Goal: Complete application form: Complete application form

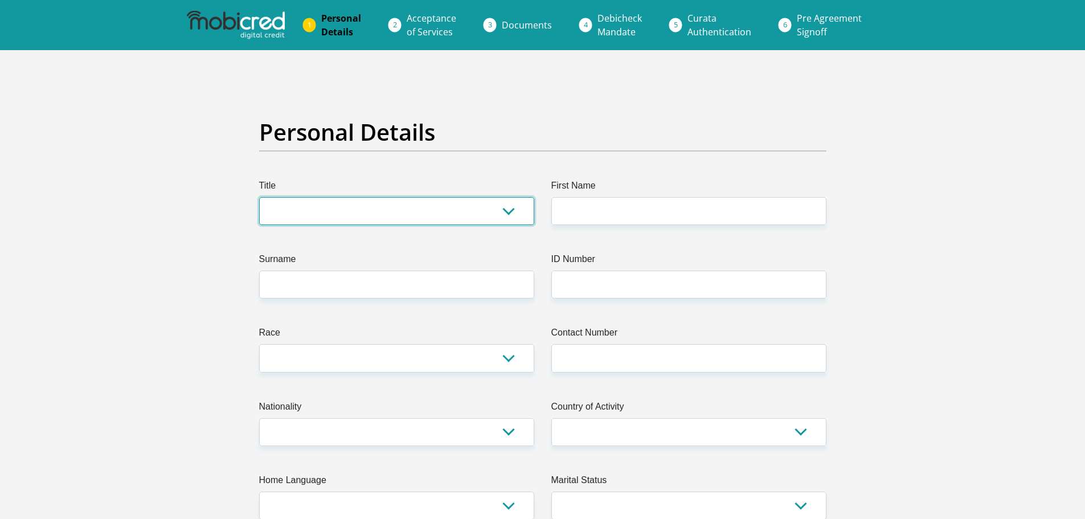
click at [505, 216] on select "Mr Ms Mrs Dr [PERSON_NAME]" at bounding box center [396, 211] width 275 height 28
select select "Ms"
click at [259, 197] on select "Mr Ms Mrs Dr [PERSON_NAME]" at bounding box center [396, 211] width 275 height 28
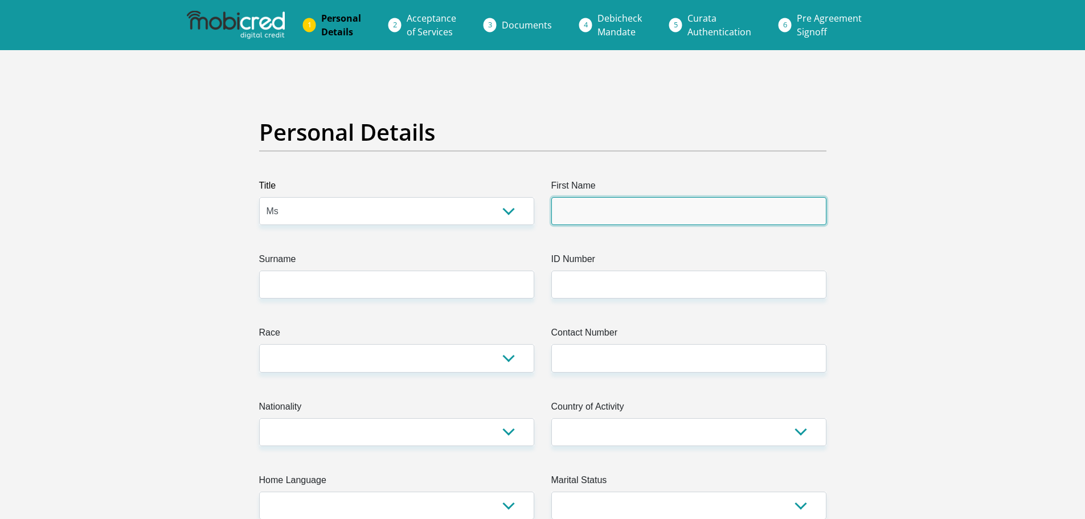
click at [611, 206] on input "First Name" at bounding box center [688, 211] width 275 height 28
type input "Given"
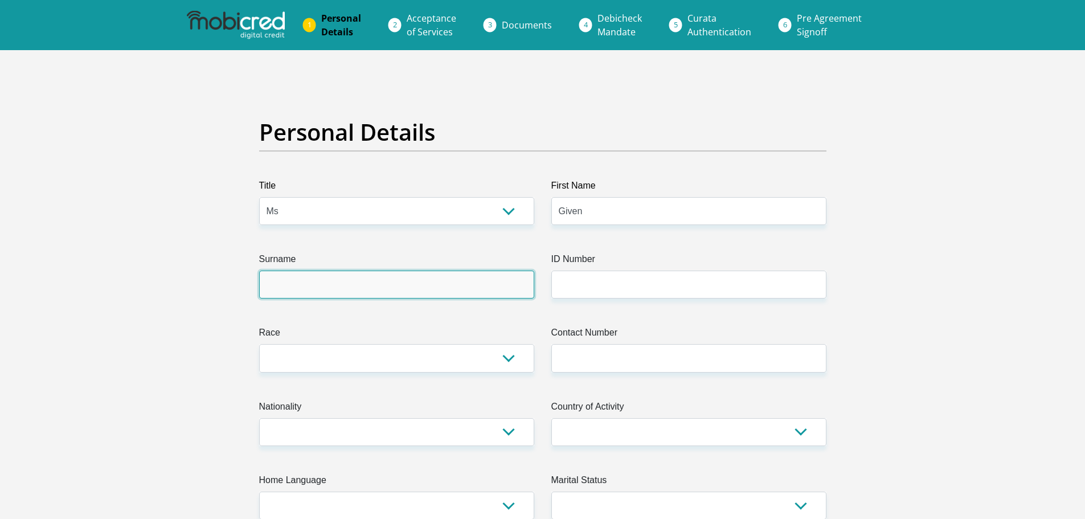
click at [395, 284] on input "Surname" at bounding box center [396, 285] width 275 height 28
type input "Mkhwanazi"
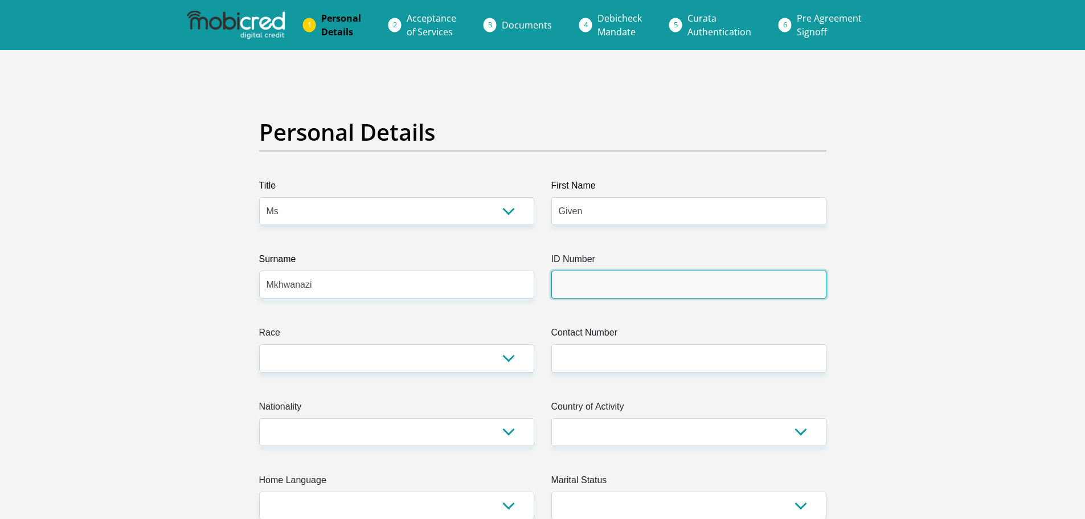
click at [592, 280] on input "ID Number" at bounding box center [688, 285] width 275 height 28
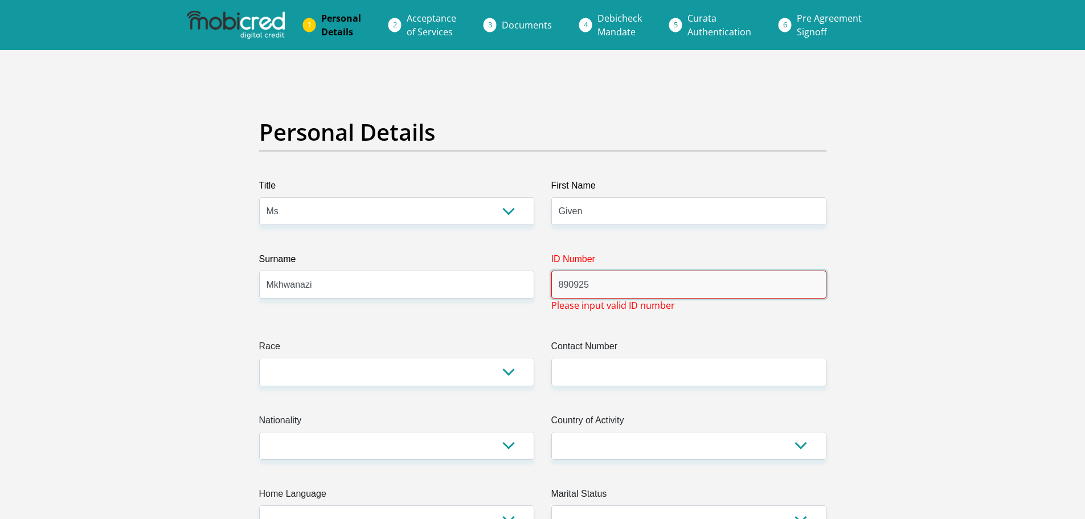
type input "890925"
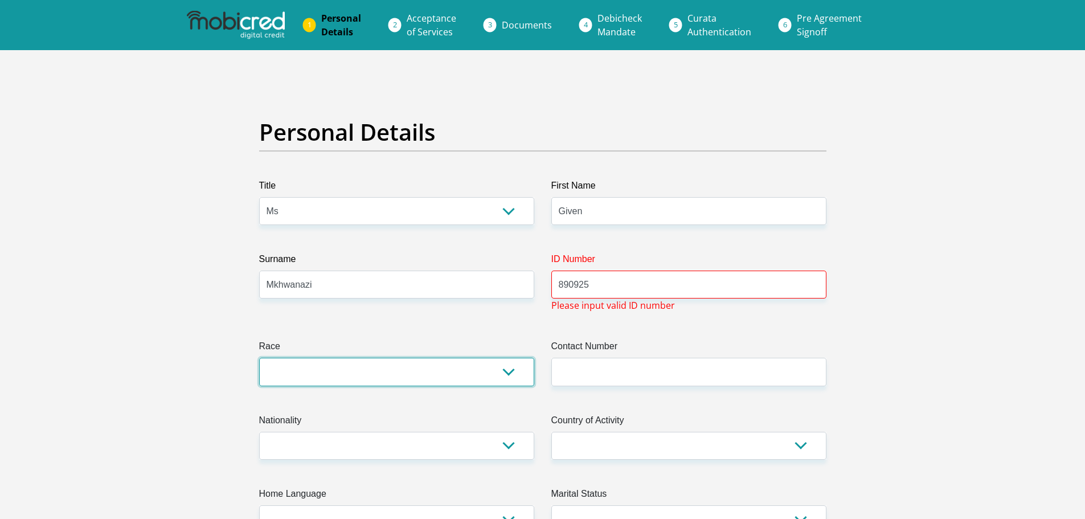
click at [473, 375] on select "Black Coloured Indian White Other" at bounding box center [396, 372] width 275 height 28
select select "1"
click at [259, 358] on select "Black Coloured Indian White Other" at bounding box center [396, 372] width 275 height 28
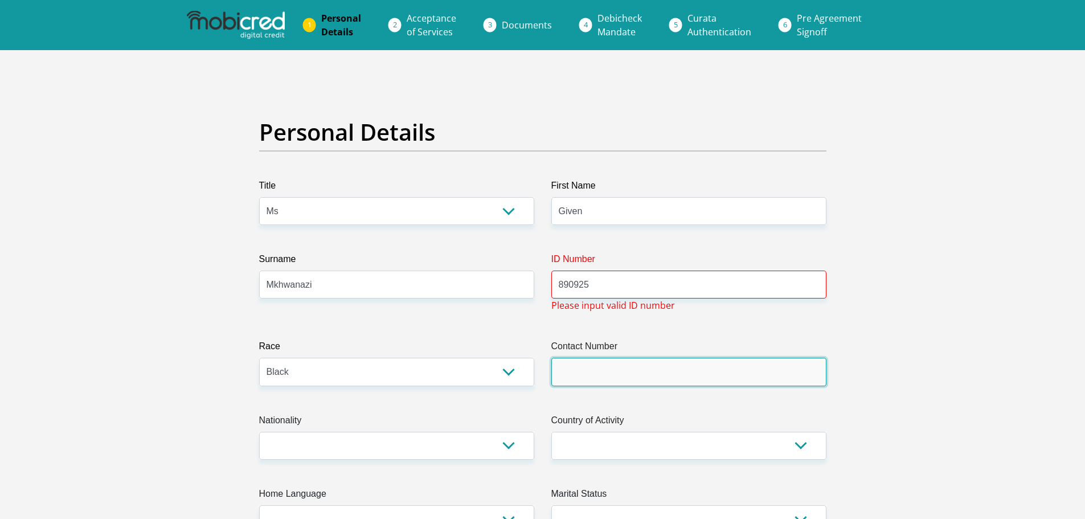
click at [685, 366] on input "Contact Number" at bounding box center [688, 372] width 275 height 28
type input "0618134990"
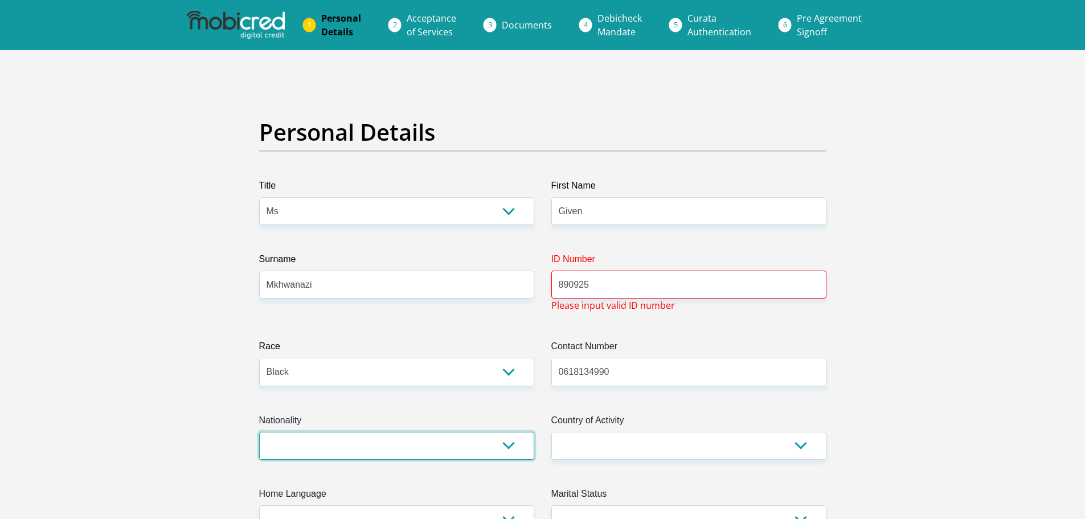
select select "ZAF"
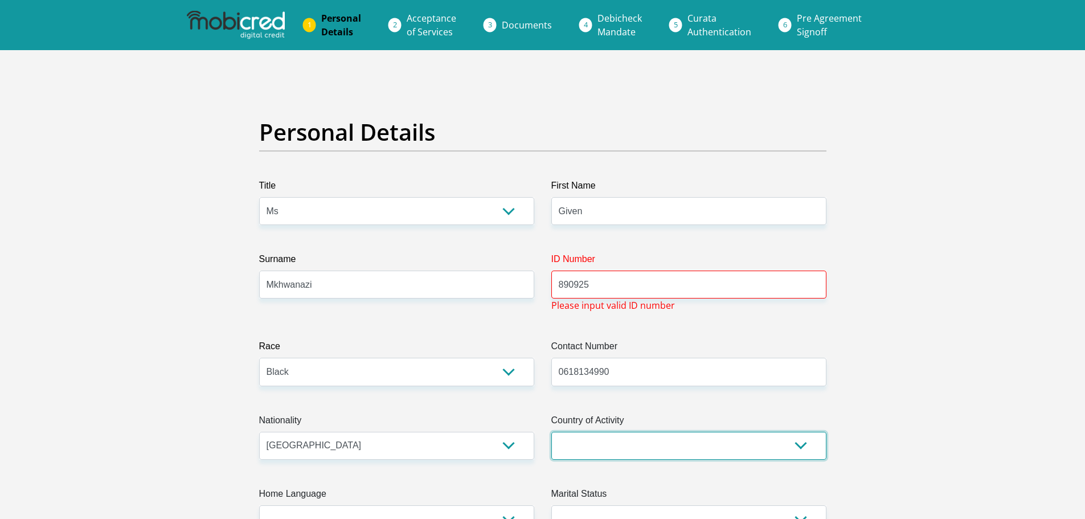
select select "ZAF"
type input "[STREET_ADDRESS]"
type input "Brits"
type input "0250"
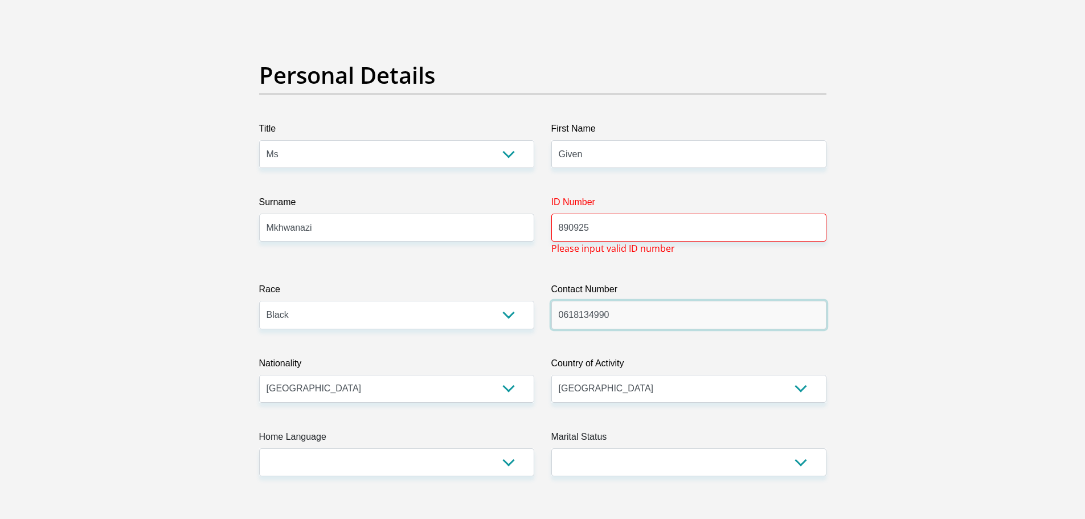
scroll to position [285, 0]
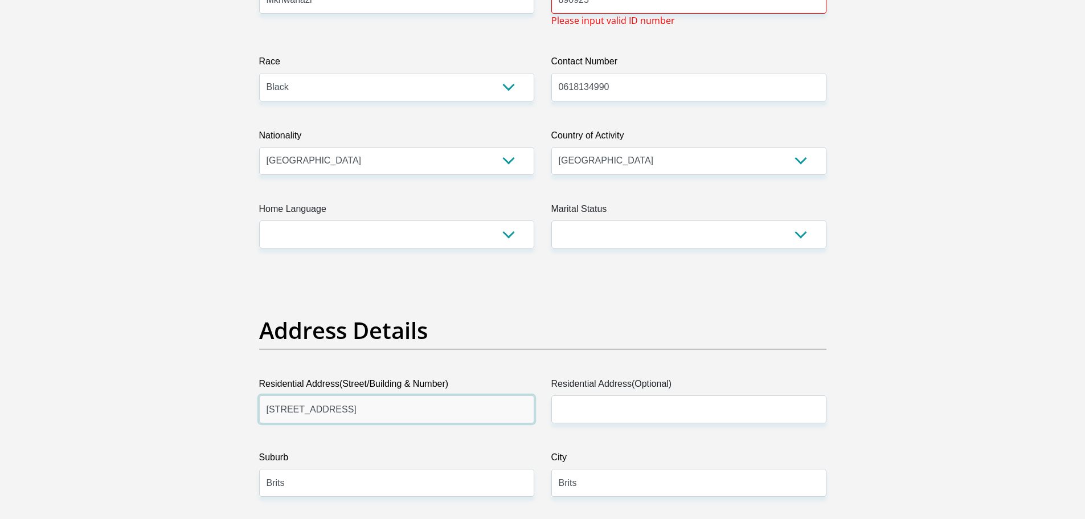
click at [466, 403] on input "[STREET_ADDRESS]" at bounding box center [396, 409] width 275 height 28
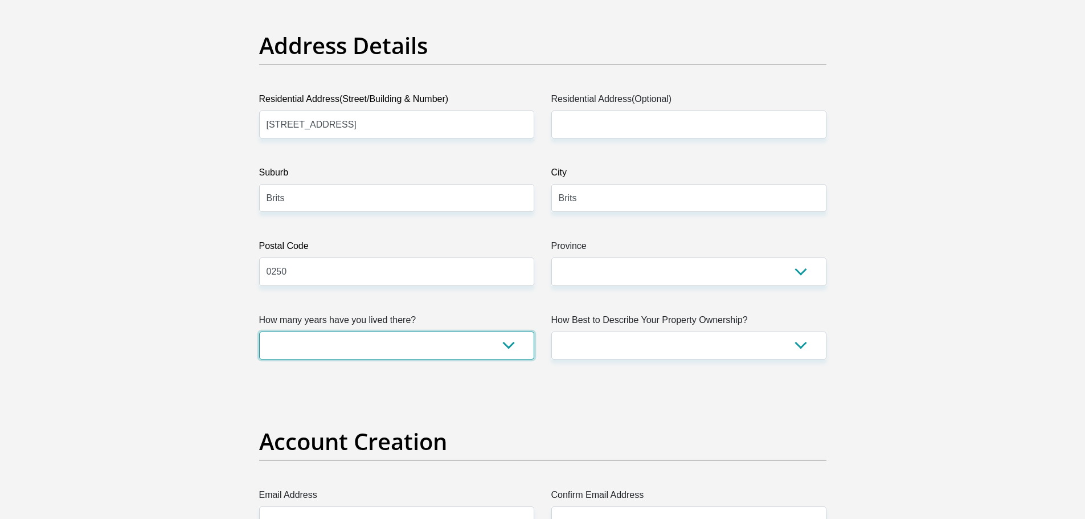
click at [431, 348] on select "less than 1 year 1-3 years 3-5 years 5+ years" at bounding box center [396, 346] width 275 height 28
select select "5"
click at [259, 332] on select "less than 1 year 1-3 years 3-5 years 5+ years" at bounding box center [396, 346] width 275 height 28
click at [730, 343] on select "Owned Rented Family Owned Company Dwelling" at bounding box center [688, 346] width 275 height 28
select select "parents"
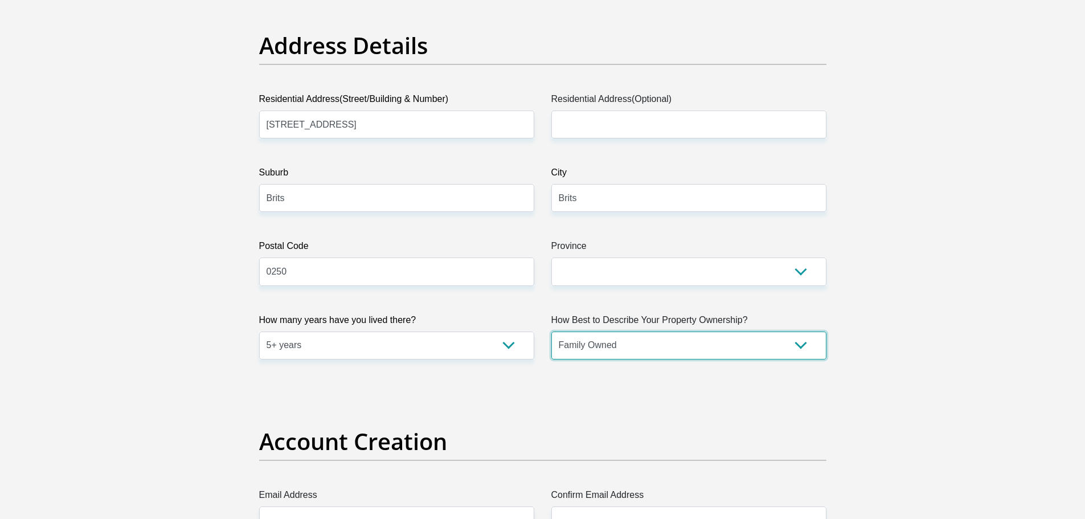
click at [551, 332] on select "Owned Rented Family Owned Company Dwelling" at bounding box center [688, 346] width 275 height 28
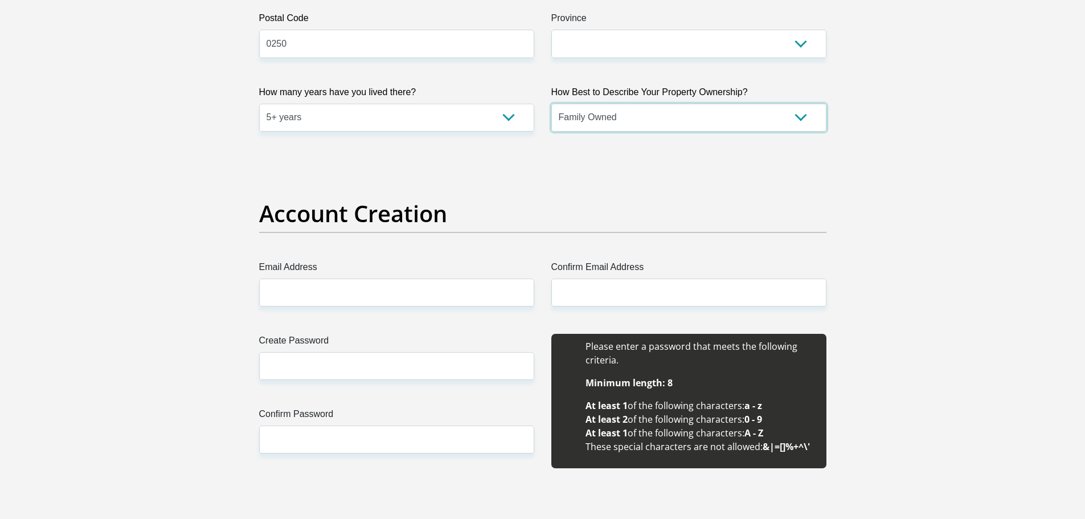
scroll to position [855, 0]
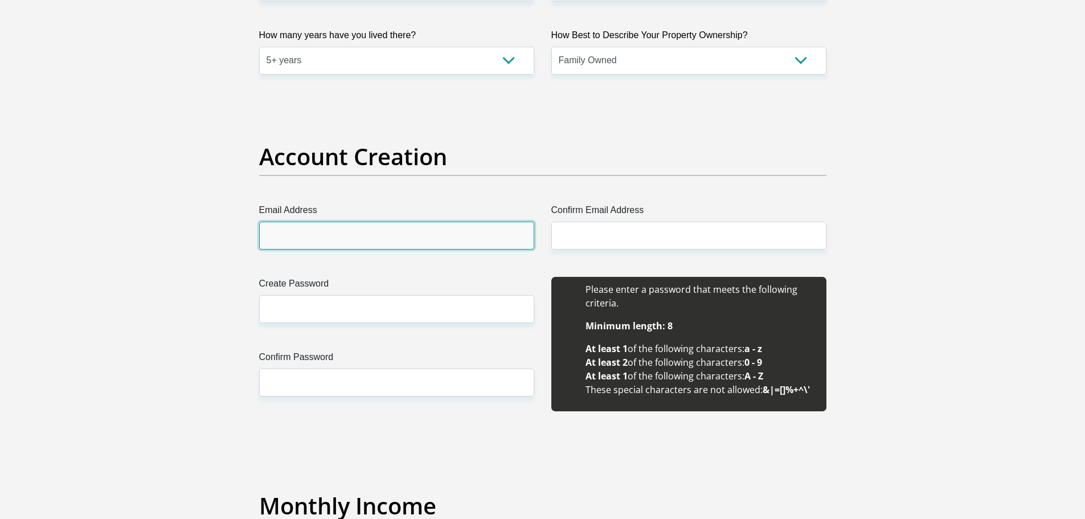
click at [434, 237] on input "Email Address" at bounding box center [396, 236] width 275 height 28
type input "[EMAIL_ADDRESS][DOMAIN_NAME]"
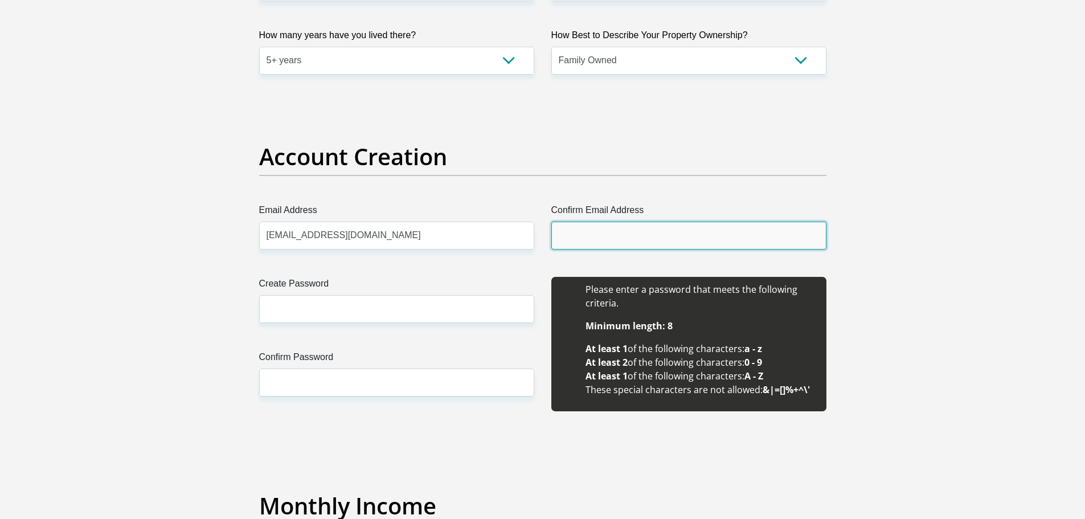
type input "[EMAIL_ADDRESS][DOMAIN_NAME]"
type input "botlhale"
type input "lengana"
type input "0618134990"
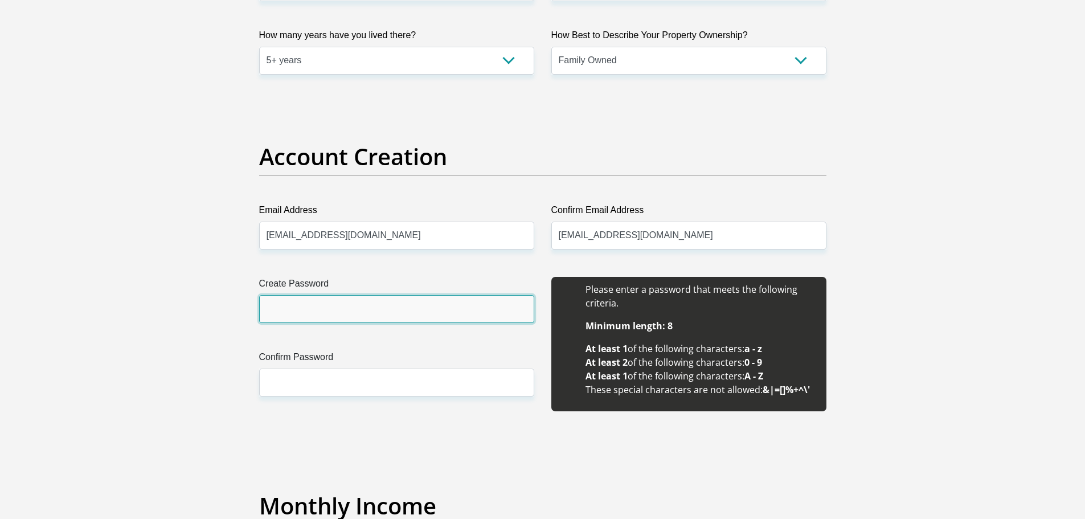
click at [405, 317] on input "Create Password" at bounding box center [396, 309] width 275 height 28
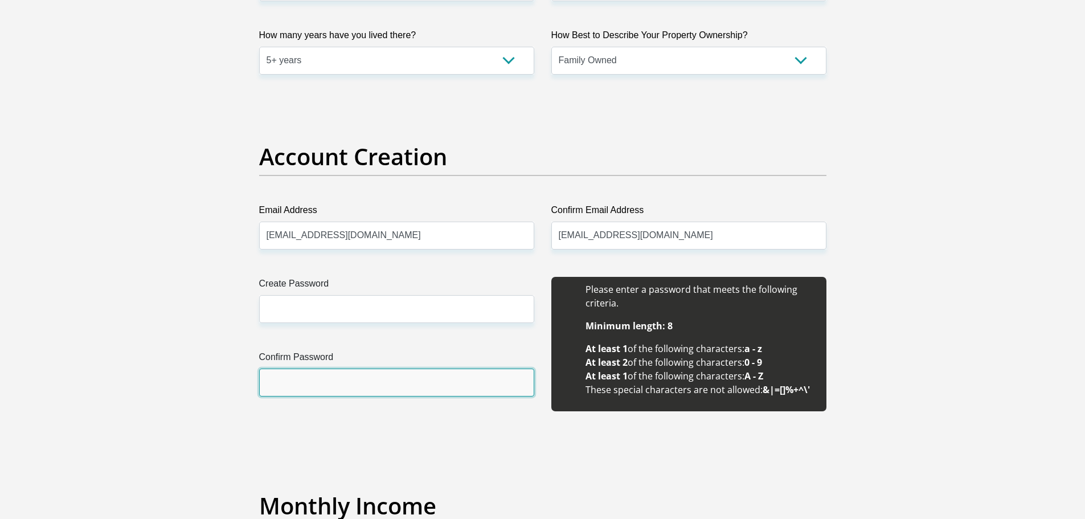
click at [398, 388] on input "Confirm Password" at bounding box center [396, 383] width 275 height 28
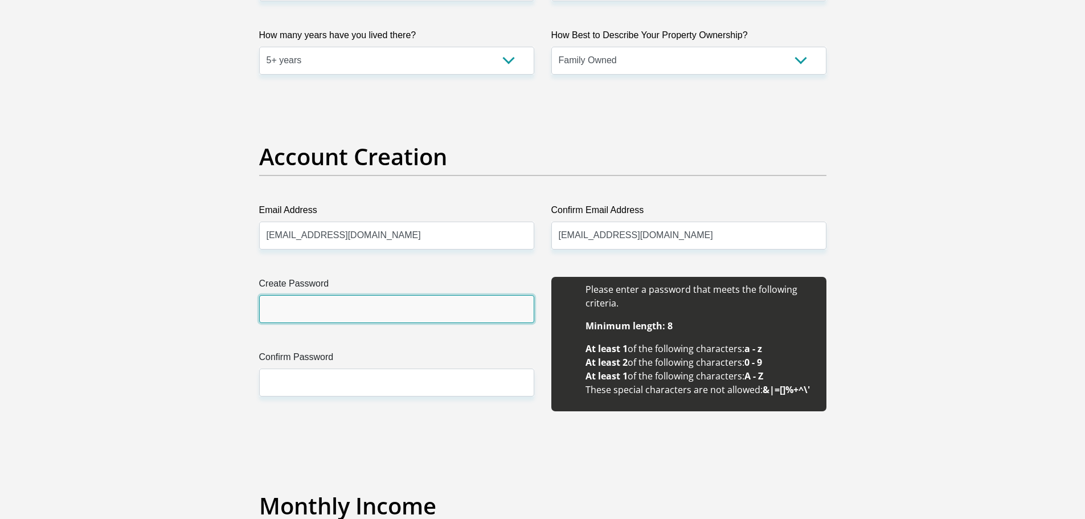
drag, startPoint x: 397, startPoint y: 388, endPoint x: 383, endPoint y: 307, distance: 82.6
click at [383, 307] on input "Create Password" at bounding box center [396, 309] width 275 height 28
type input "TuGKnRUv835uapk"
click at [456, 323] on div "Create Password TuGKnRUv835uapk Please input valid password Confirm Password" at bounding box center [397, 350] width 292 height 147
click at [456, 322] on input "TuGKnRUv835uapk" at bounding box center [396, 309] width 275 height 28
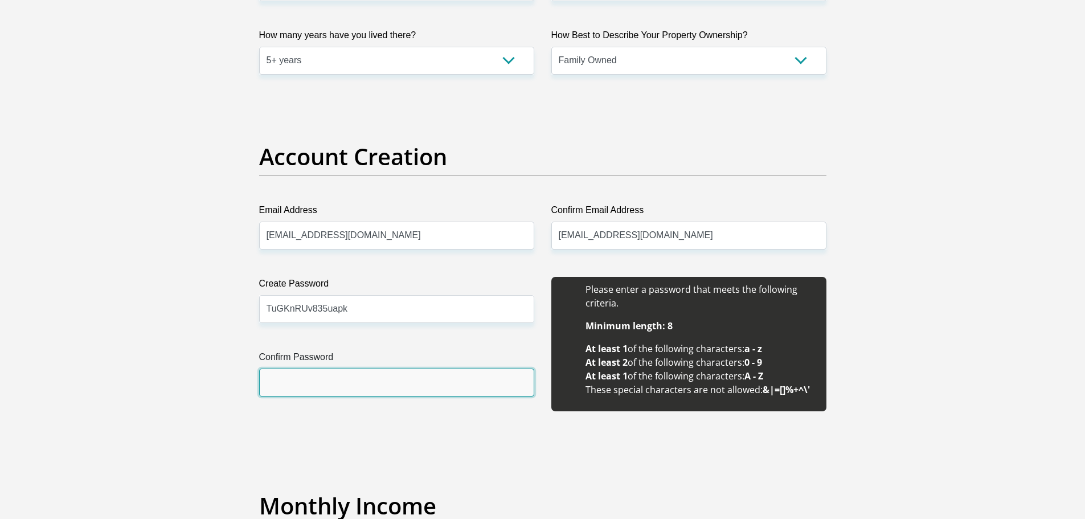
click at [281, 381] on input "Confirm Password" at bounding box center [396, 383] width 275 height 28
paste input "TuGKnRUv835uapk"
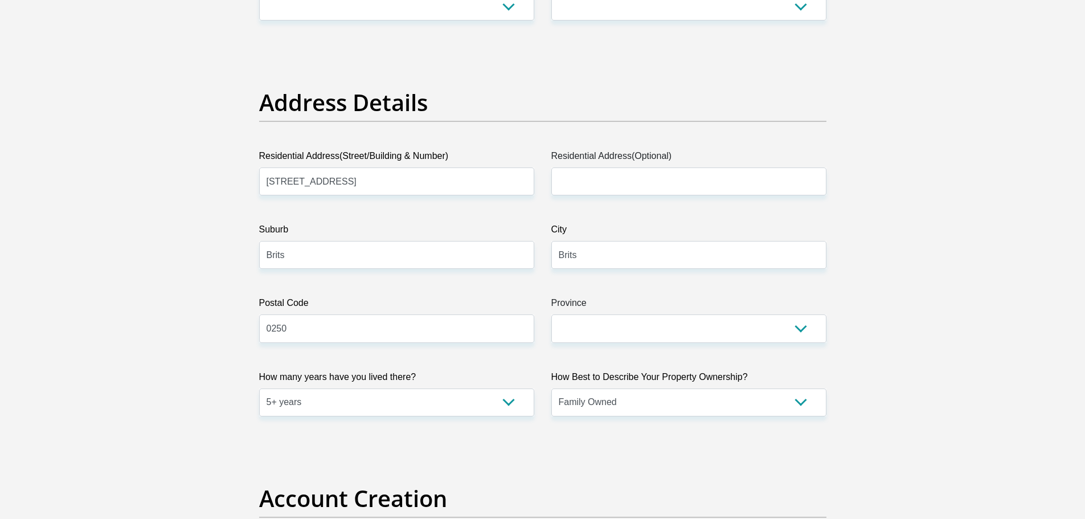
scroll to position [228, 0]
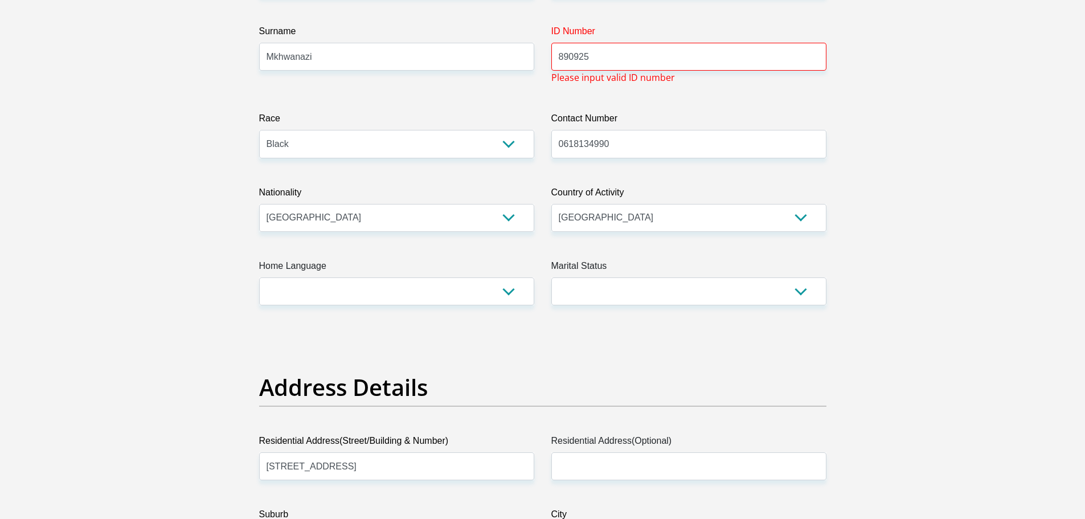
type input "TuGKnRUv835uapk"
click at [649, 54] on input "890925" at bounding box center [688, 57] width 275 height 28
click at [567, 60] on input "890925" at bounding box center [688, 57] width 275 height 28
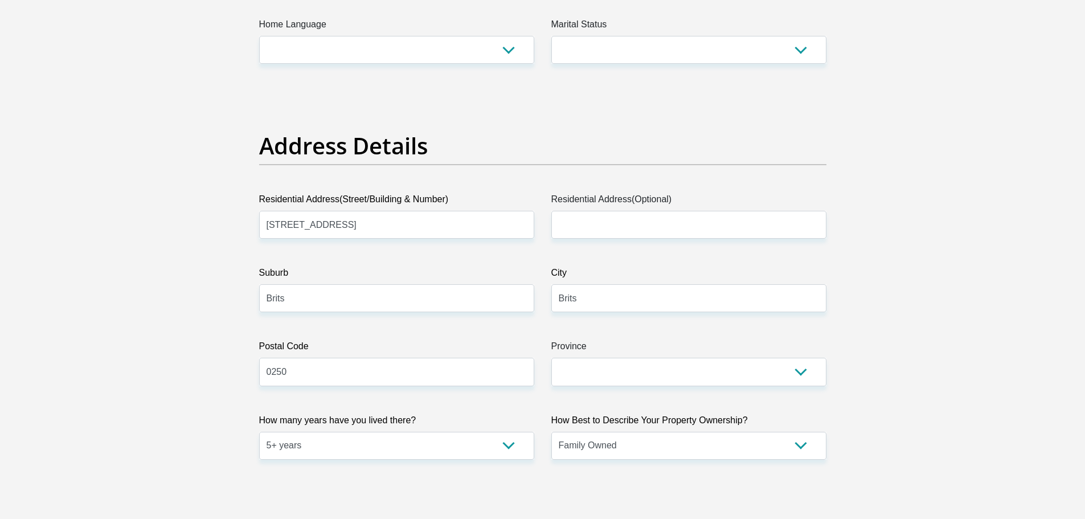
scroll to position [741, 0]
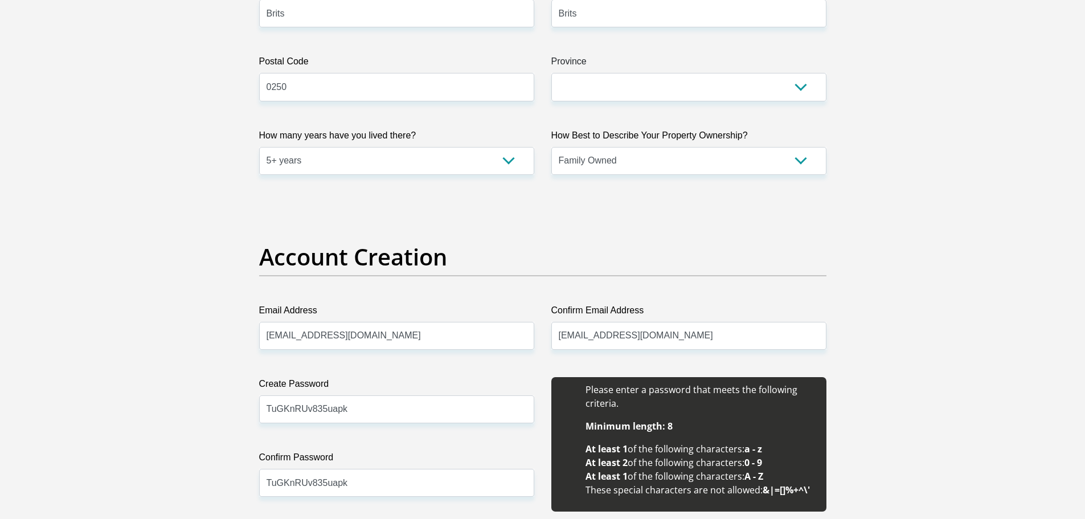
type input "8209251291083"
click at [646, 77] on select "Eastern Cape Free State [GEOGRAPHIC_DATA] [GEOGRAPHIC_DATA][DATE] [GEOGRAPHIC_D…" at bounding box center [688, 87] width 275 height 28
select select "Gauteng"
click at [551, 73] on select "Eastern Cape Free State [GEOGRAPHIC_DATA] [GEOGRAPHIC_DATA][DATE] [GEOGRAPHIC_D…" at bounding box center [688, 87] width 275 height 28
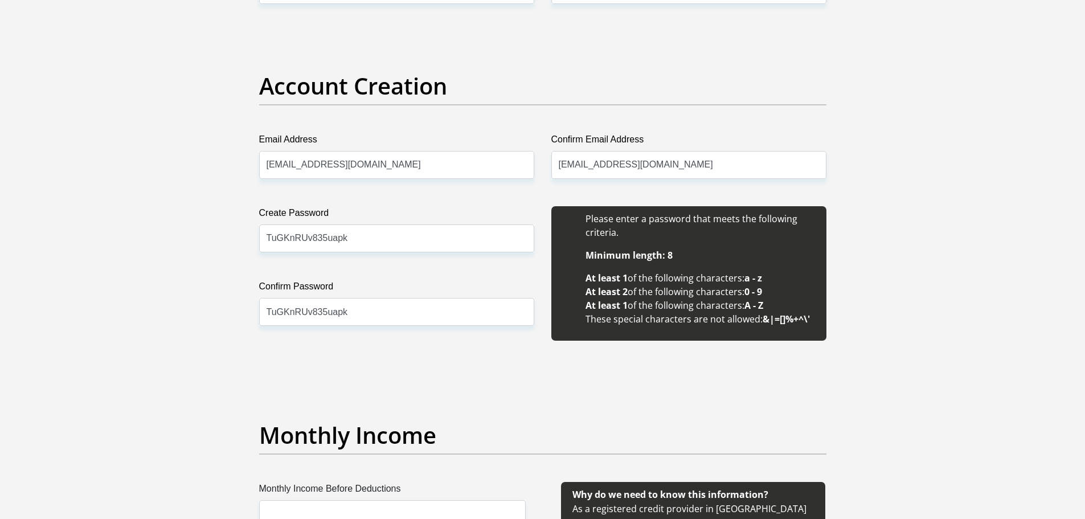
scroll to position [1310, 0]
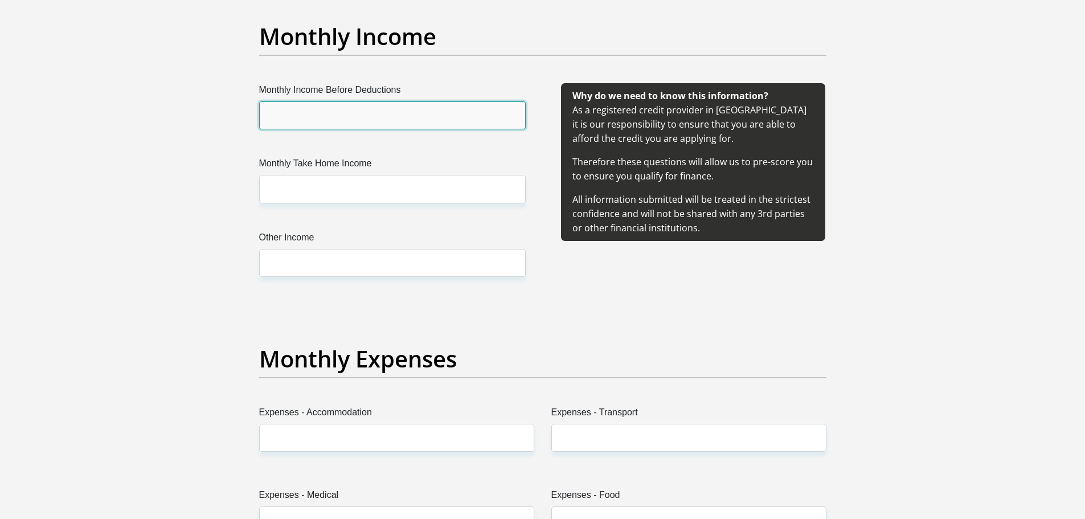
click at [330, 121] on input "Monthly Income Before Deductions" at bounding box center [392, 115] width 267 height 28
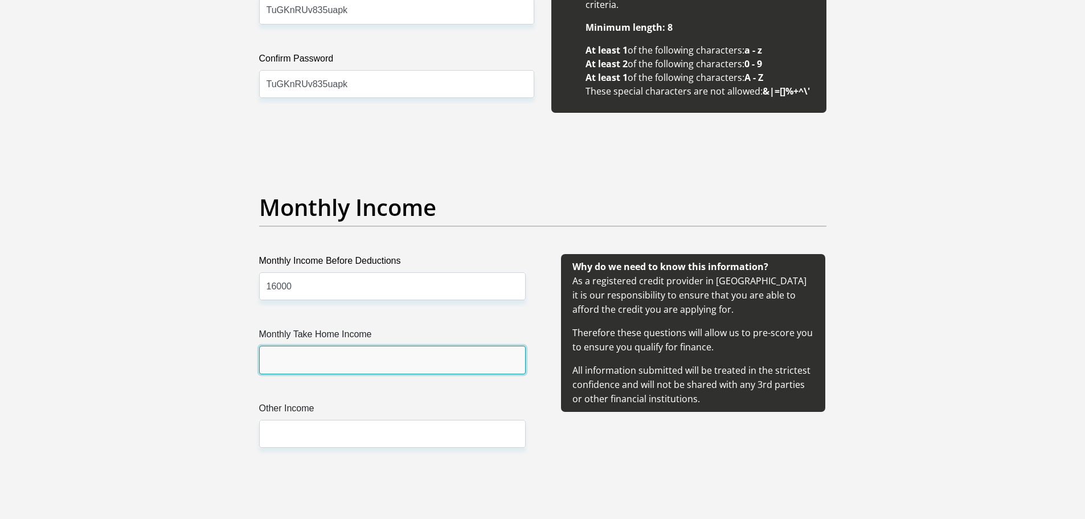
click at [322, 361] on input "Monthly Take Home Income" at bounding box center [392, 360] width 267 height 28
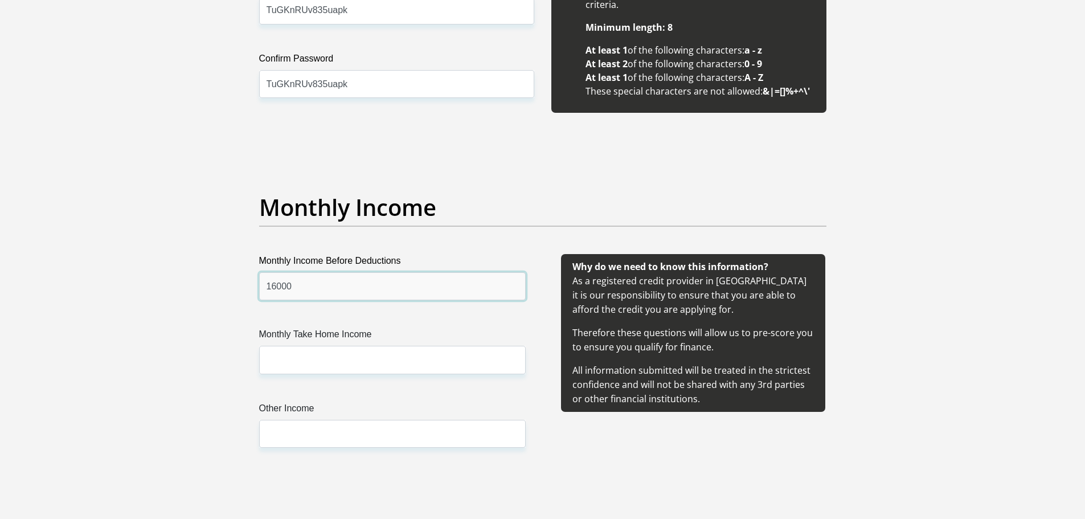
drag, startPoint x: 308, startPoint y: 292, endPoint x: 214, endPoint y: 289, distance: 94.6
type input "21000"
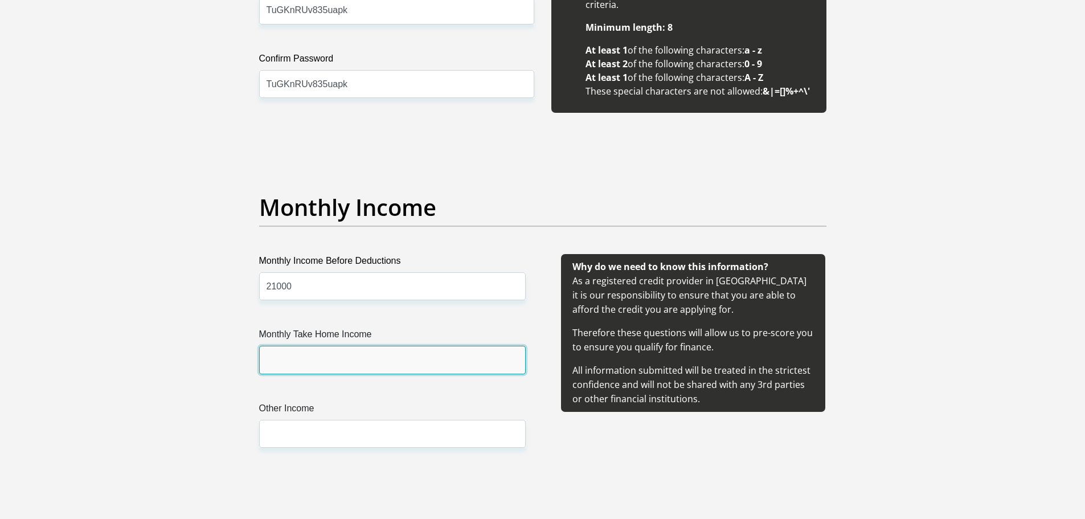
click at [272, 370] on input "Monthly Take Home Income" at bounding box center [392, 360] width 267 height 28
type input "18769"
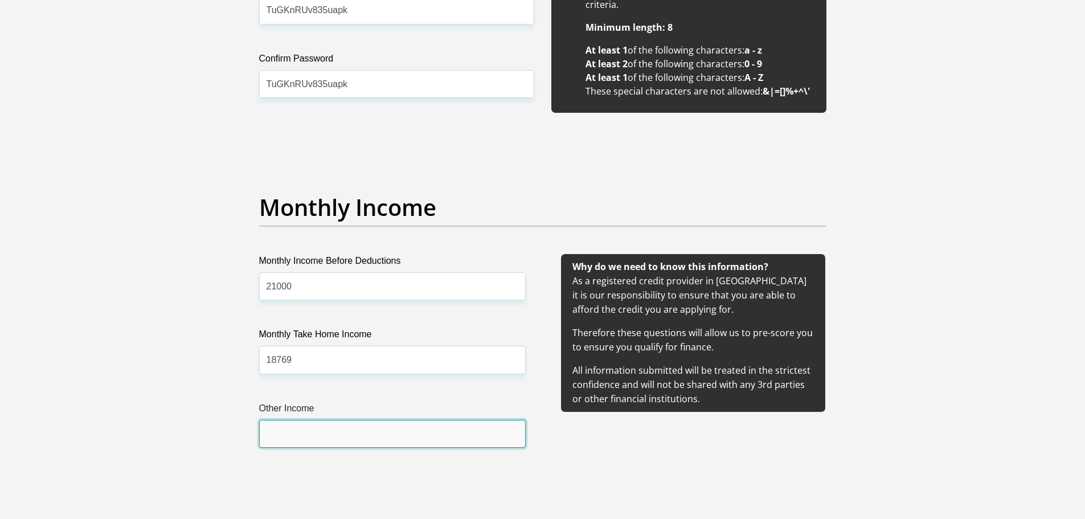
click at [282, 447] on input "Other Income" at bounding box center [392, 434] width 267 height 28
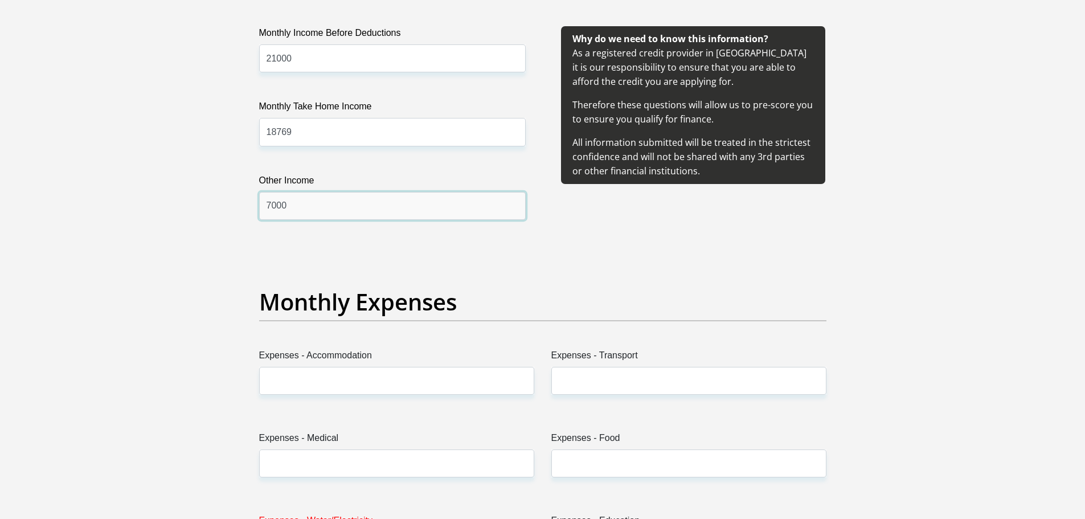
scroll to position [1424, 0]
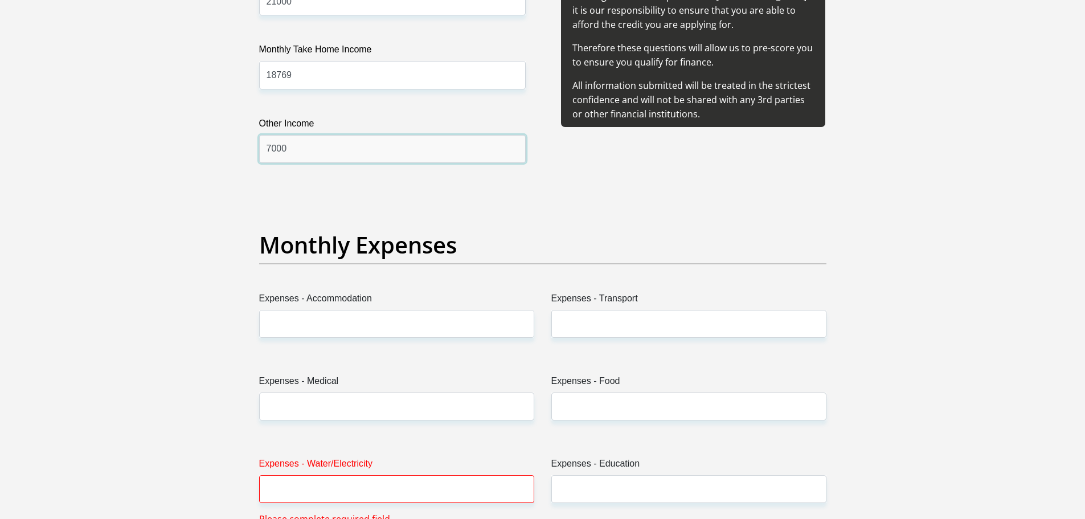
type input "7000"
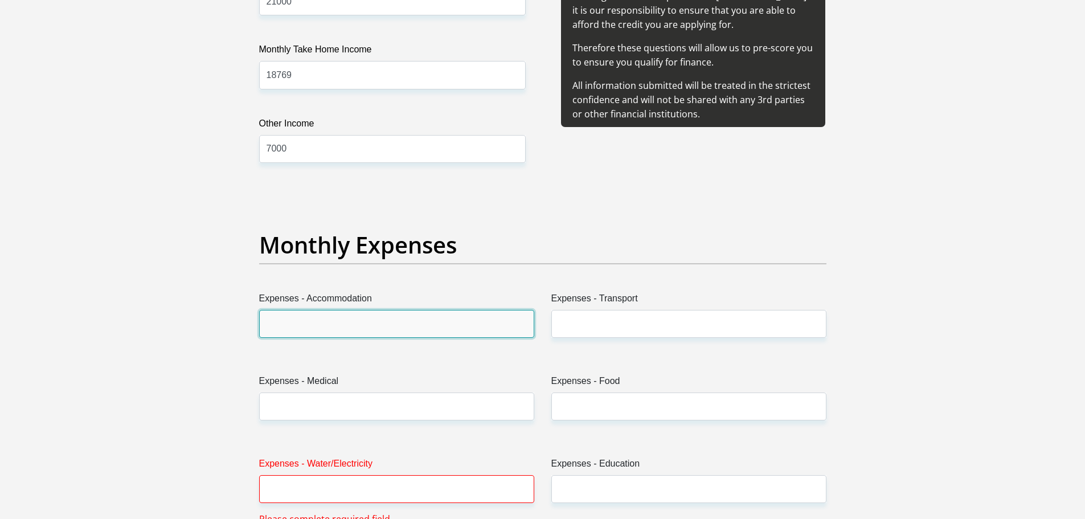
click at [375, 324] on input "Expenses - Accommodation" at bounding box center [396, 324] width 275 height 28
type input "0"
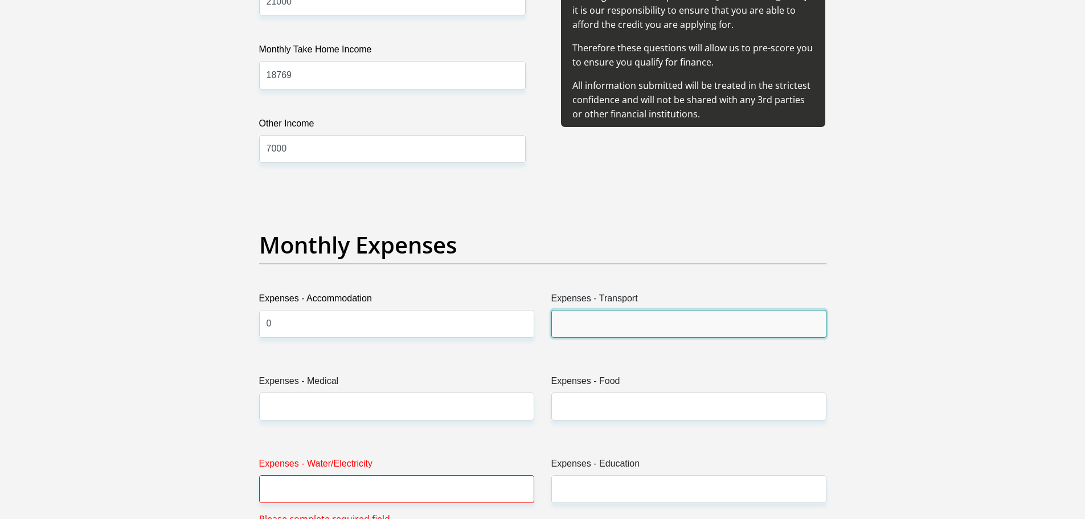
click at [604, 329] on input "Expenses - Transport" at bounding box center [688, 324] width 275 height 28
type input "1200"
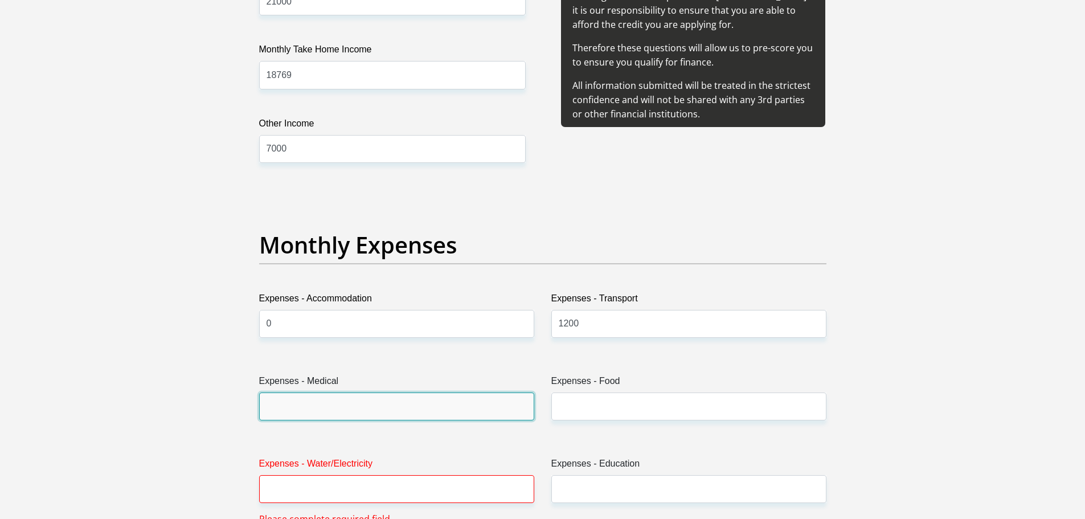
click at [396, 408] on input "Expenses - Medical" at bounding box center [396, 407] width 275 height 28
type input "693"
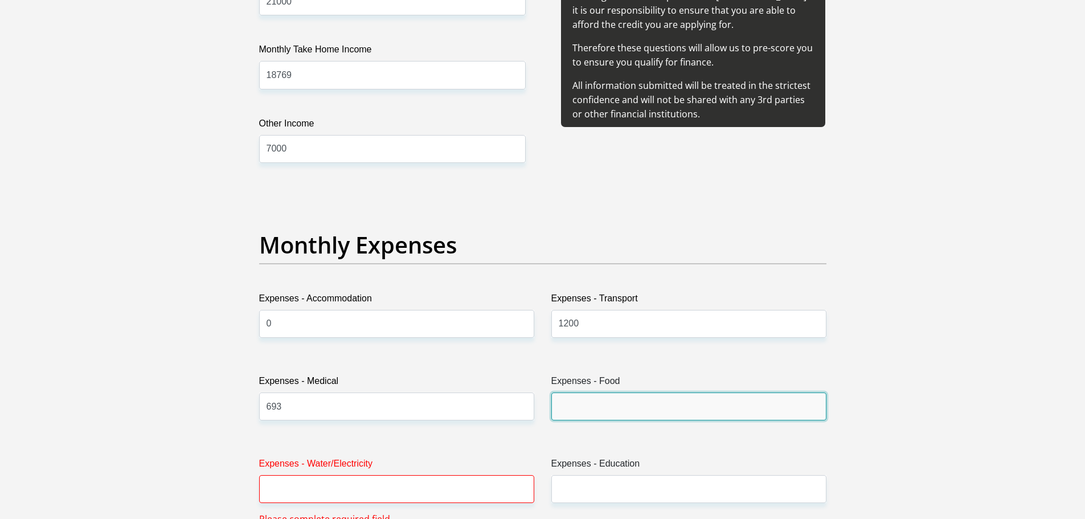
click at [652, 410] on input "Expenses - Food" at bounding box center [688, 407] width 275 height 28
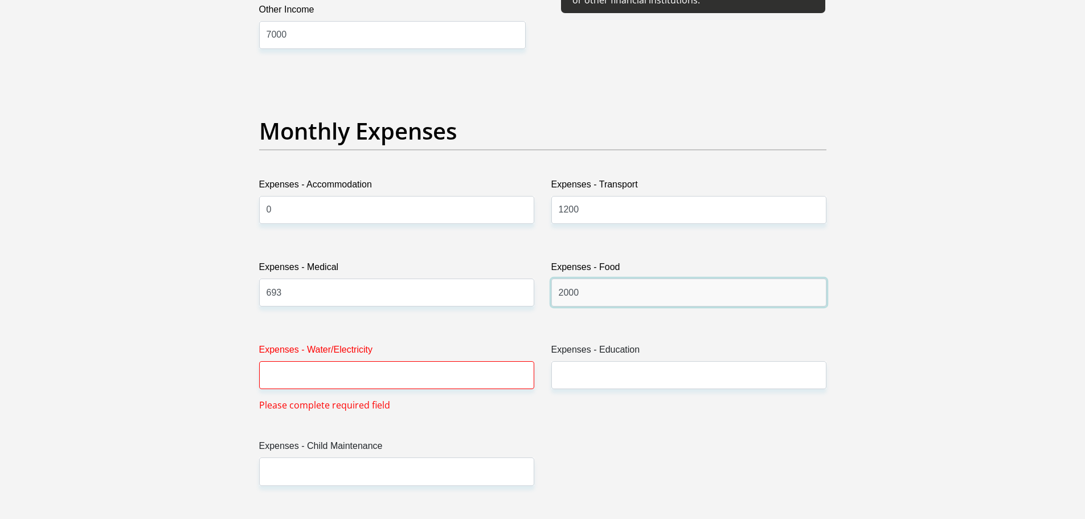
type input "2000"
click at [369, 378] on input "Expenses - Water/Electricity" at bounding box center [396, 375] width 275 height 28
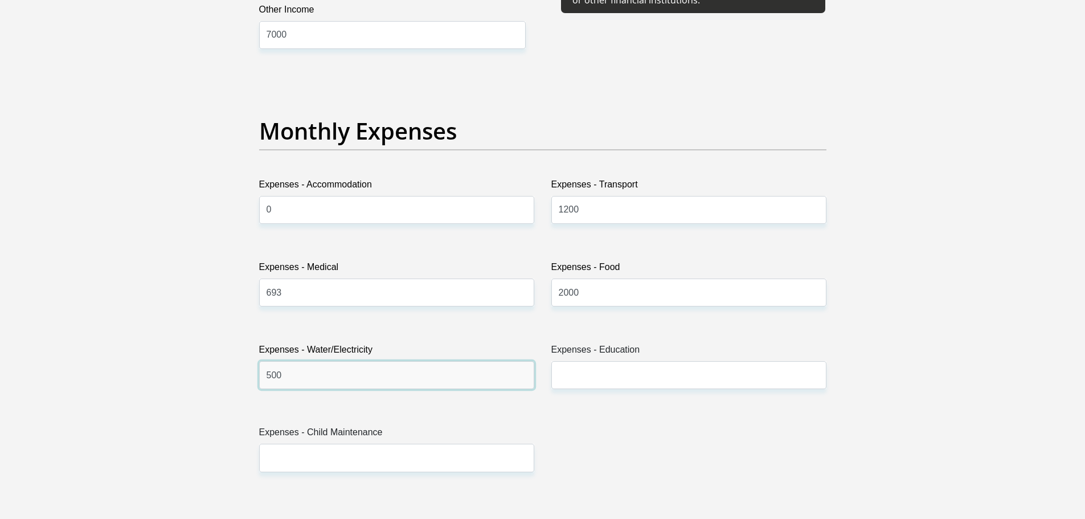
type input "500"
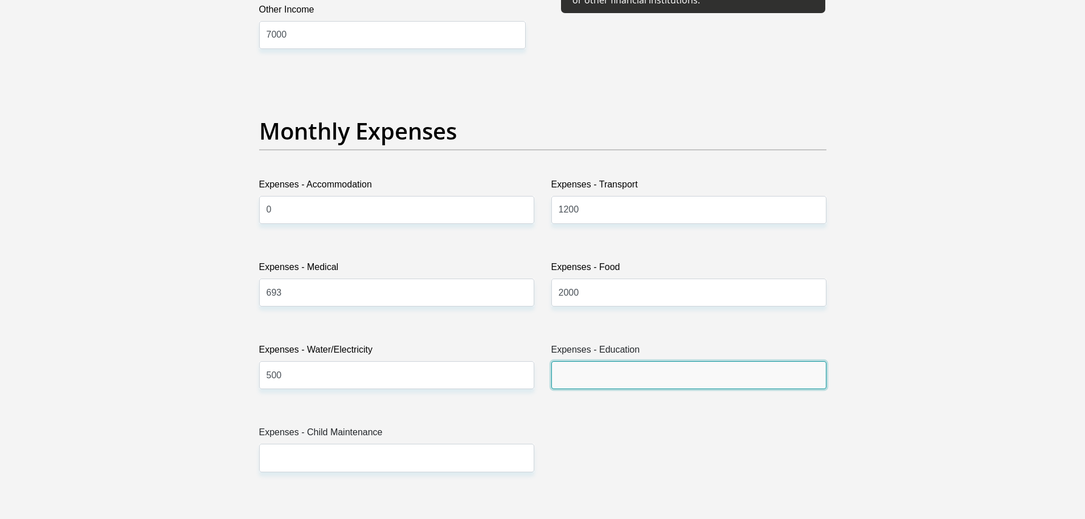
click at [594, 380] on input "Expenses - Education" at bounding box center [688, 375] width 275 height 28
type input "0"
type input "1500"
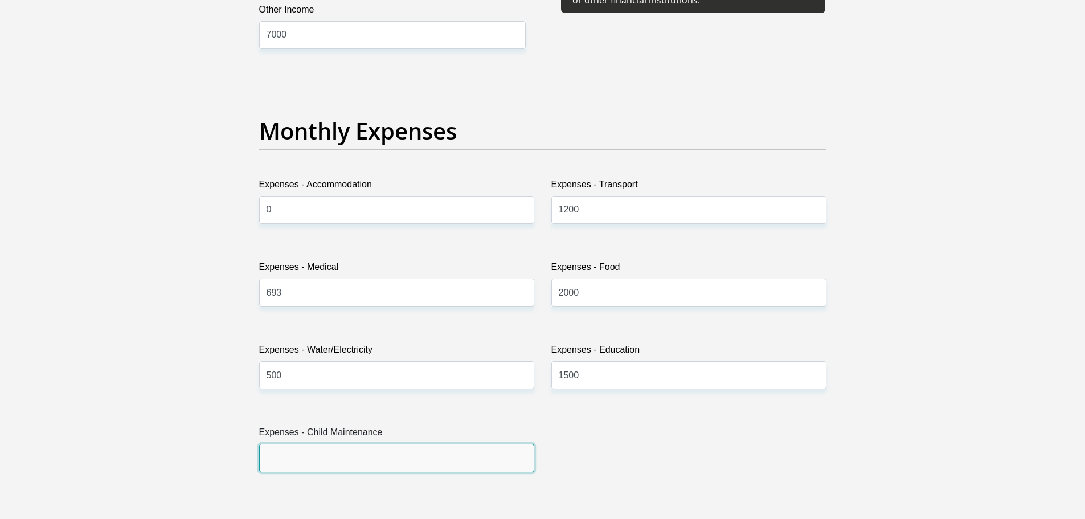
click at [345, 467] on input "Expenses - Child Maintenance" at bounding box center [396, 458] width 275 height 28
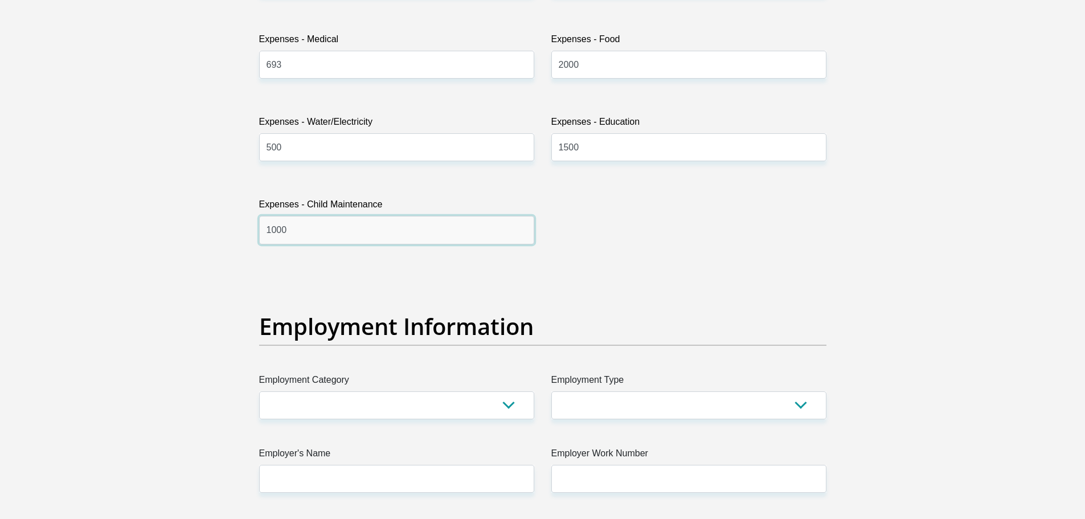
type input "1000"
click at [292, 400] on select "AGRICULTURE ALCOHOL & TOBACCO CONSTRUCTION MATERIALS METALLURGY EQUIPMENT FOR R…" at bounding box center [396, 405] width 275 height 28
select select "28"
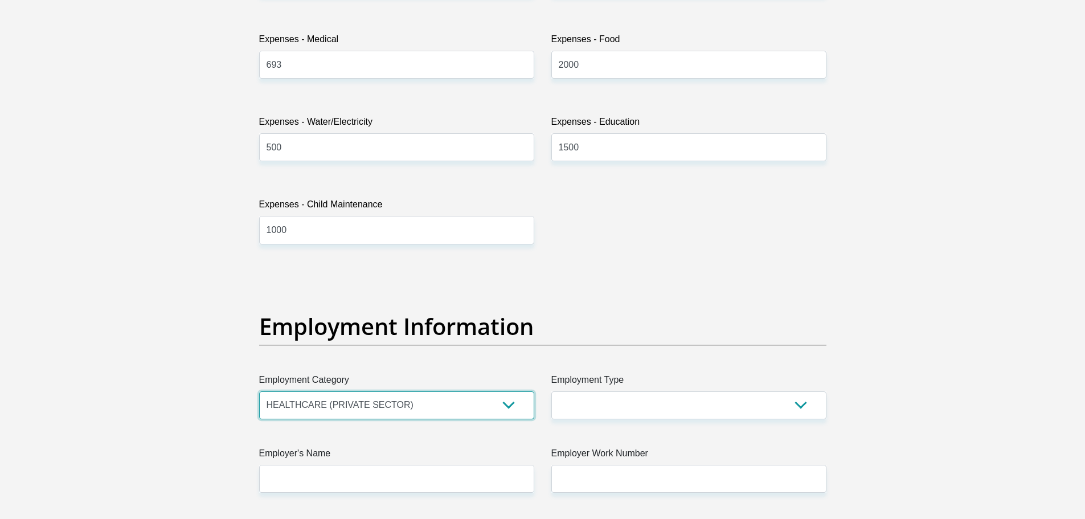
click at [259, 391] on select "AGRICULTURE ALCOHOL & TOBACCO CONSTRUCTION MATERIALS METALLURGY EQUIPMENT FOR R…" at bounding box center [396, 405] width 275 height 28
click at [632, 402] on select "College/Lecturer Craft Seller Creative Driver Executive Farmer Forces - Non Com…" at bounding box center [688, 405] width 275 height 28
select select "Outside Worker"
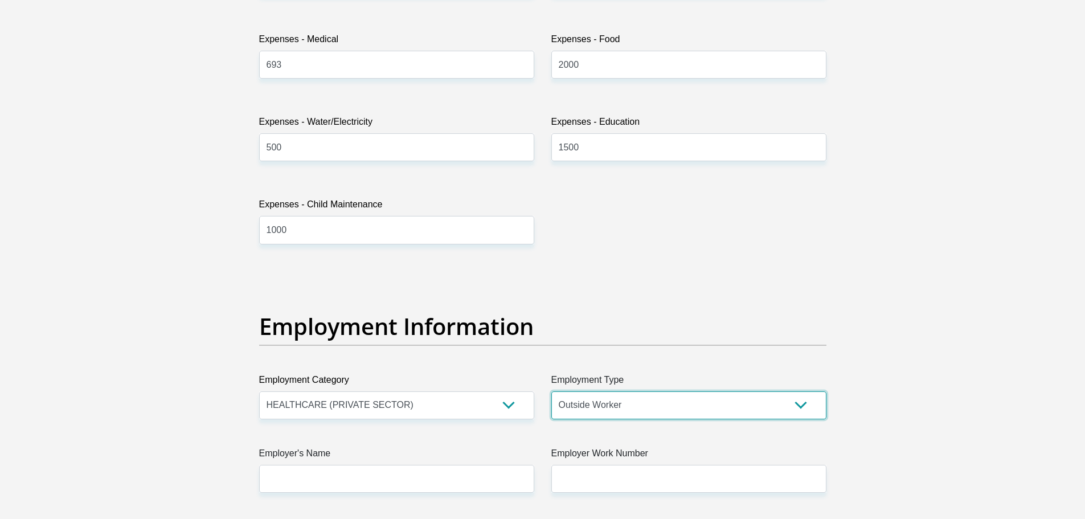
click at [551, 391] on select "College/Lecturer Craft Seller Creative Driver Executive Farmer Forces - Non Com…" at bounding box center [688, 405] width 275 height 28
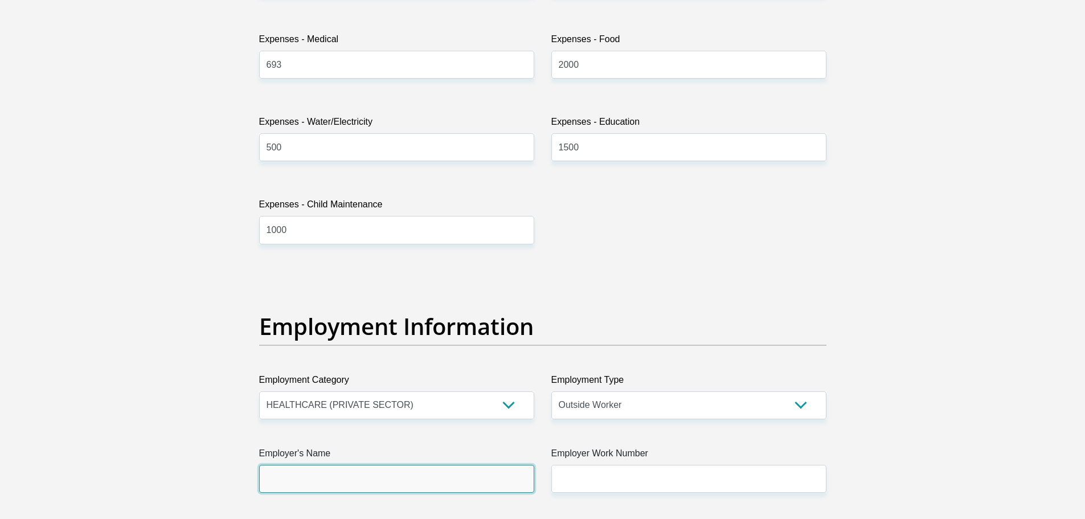
click at [397, 471] on input "Employer's Name" at bounding box center [396, 479] width 275 height 28
type input "WITSRHI"
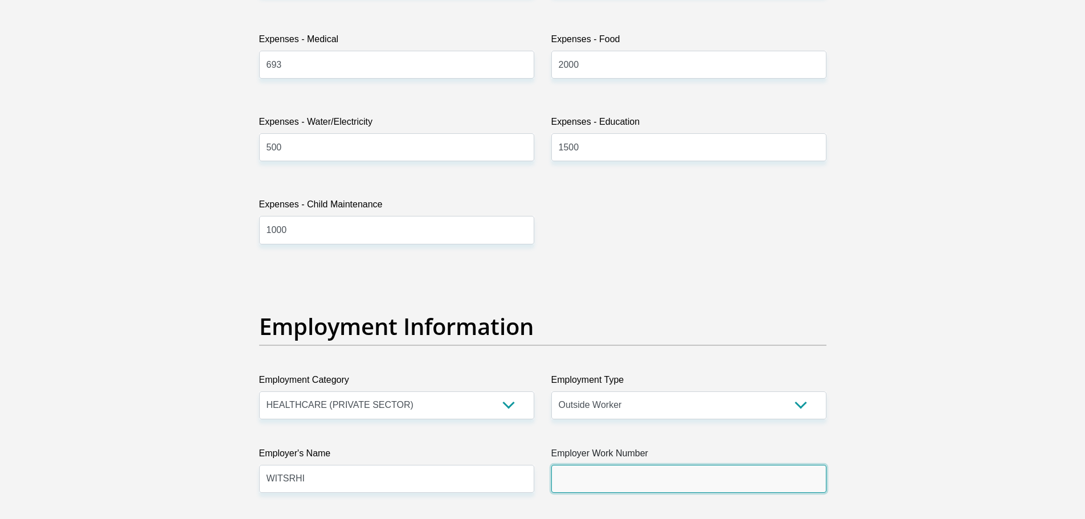
click at [678, 484] on input "Employer Work Number" at bounding box center [688, 479] width 275 height 28
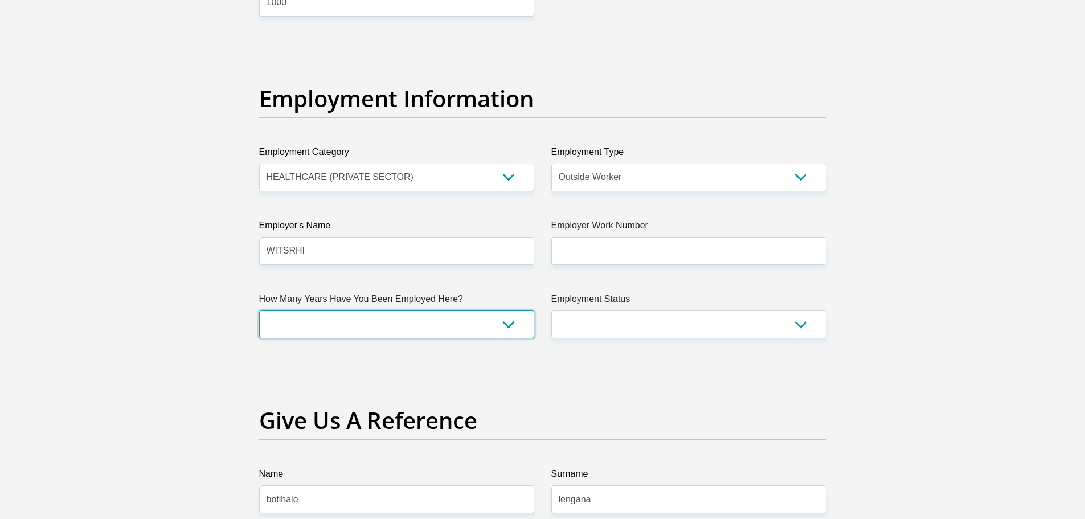
click at [435, 327] on select "less than 1 year 1-3 years 3-5 years 5+ years" at bounding box center [396, 324] width 275 height 28
select select "48"
click at [259, 310] on select "less than 1 year 1-3 years 3-5 years 5+ years" at bounding box center [396, 324] width 275 height 28
click at [685, 326] on select "Permanent/Full-time Part-time/Casual [DEMOGRAPHIC_DATA] Worker Self-Employed Ho…" at bounding box center [688, 324] width 275 height 28
select select "1"
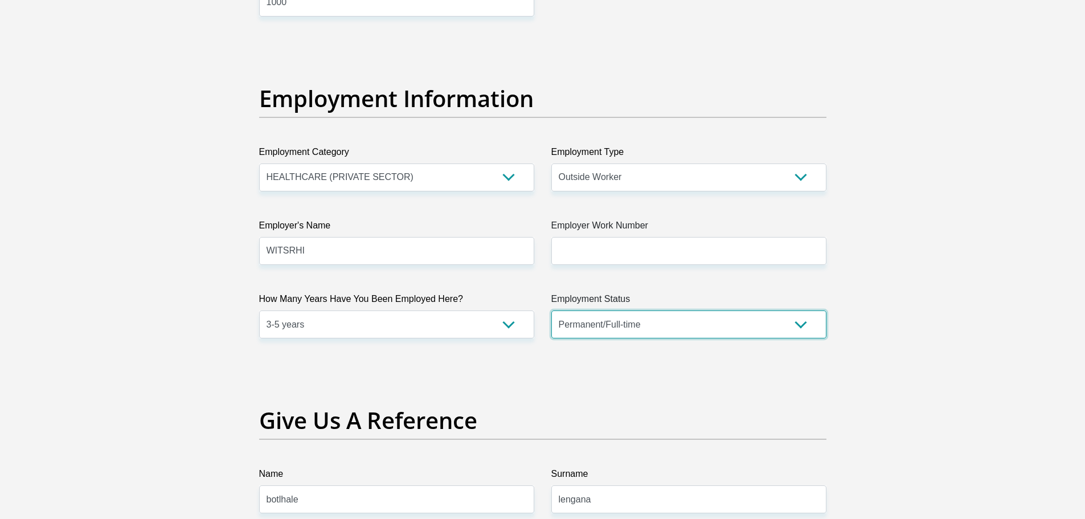
click at [551, 310] on select "Permanent/Full-time Part-time/Casual [DEMOGRAPHIC_DATA] Worker Self-Employed Ho…" at bounding box center [688, 324] width 275 height 28
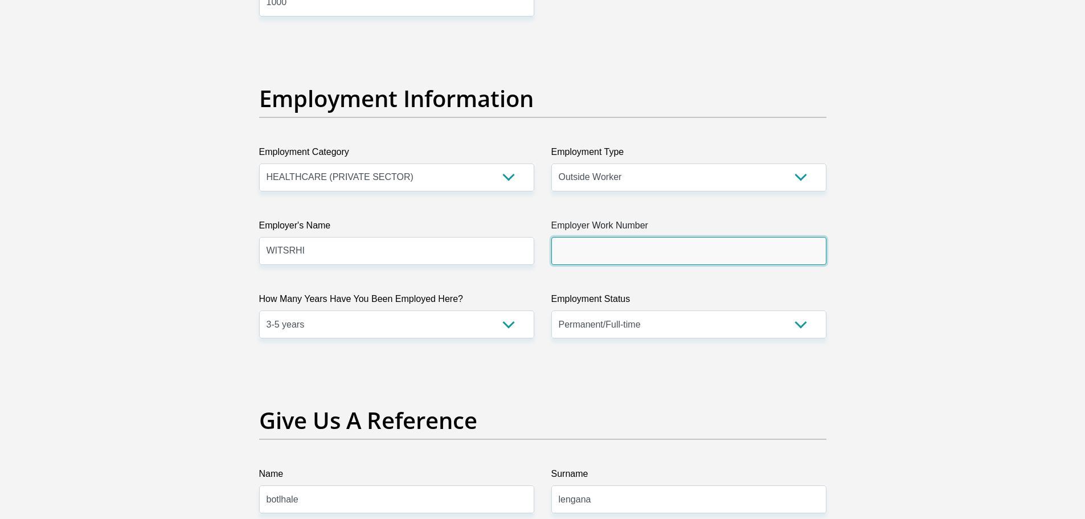
click at [583, 254] on input "Employer Work Number" at bounding box center [688, 251] width 275 height 28
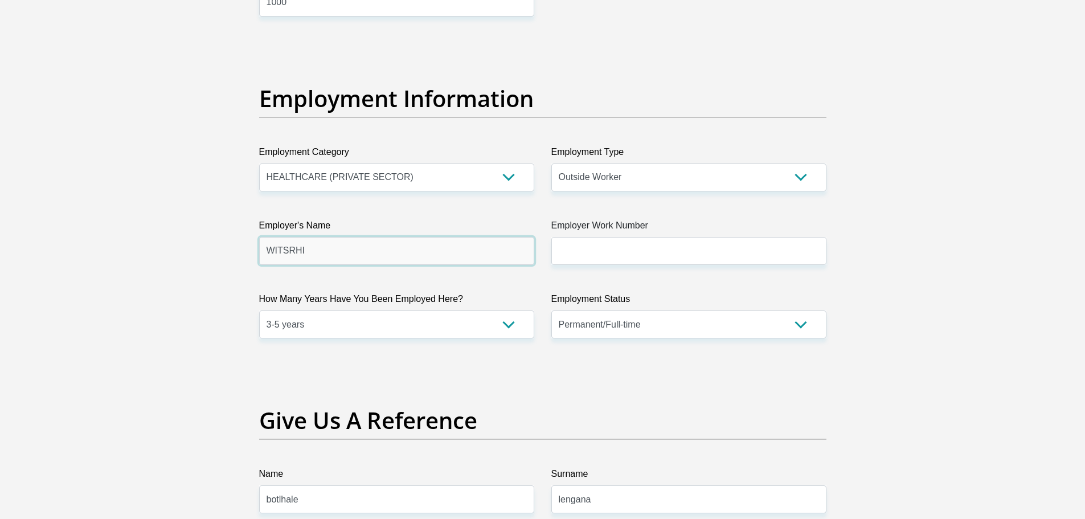
drag, startPoint x: 363, startPoint y: 264, endPoint x: 229, endPoint y: 265, distance: 133.9
click at [229, 265] on div "Personal Details Title Mr Ms Mrs Dr [PERSON_NAME] First Name Given Surname Mkhw…" at bounding box center [542, 41] width 649 height 3889
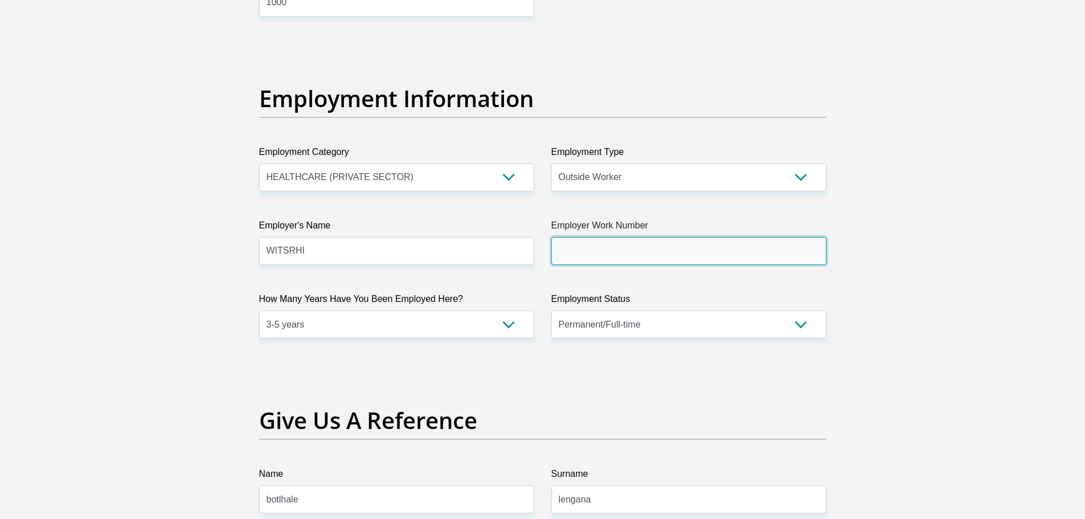
click at [603, 253] on input "Employer Work Number" at bounding box center [688, 251] width 275 height 28
paste input "011 358 5300"
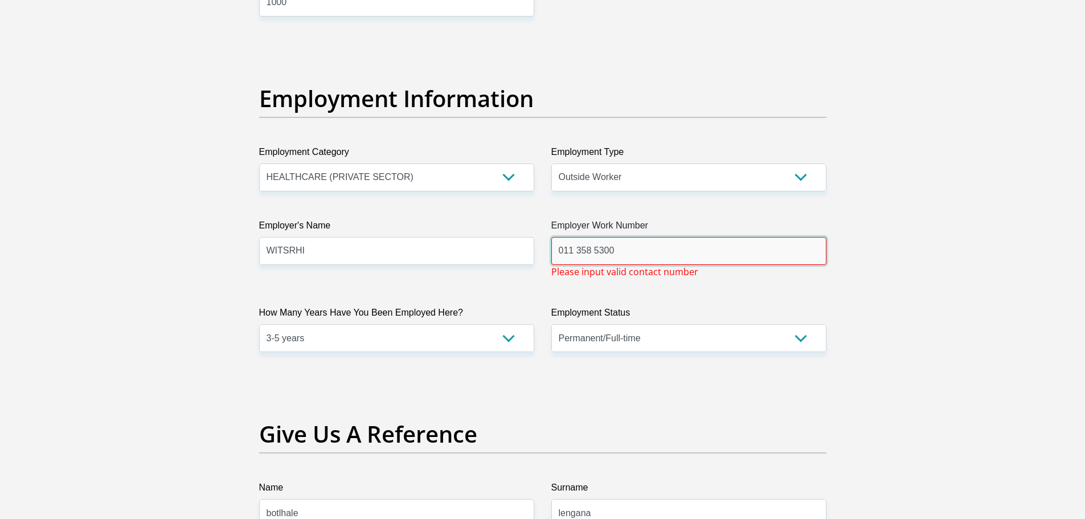
click at [577, 253] on input "011 358 5300" at bounding box center [688, 251] width 275 height 28
click at [592, 254] on input "011358 5300" at bounding box center [688, 251] width 275 height 28
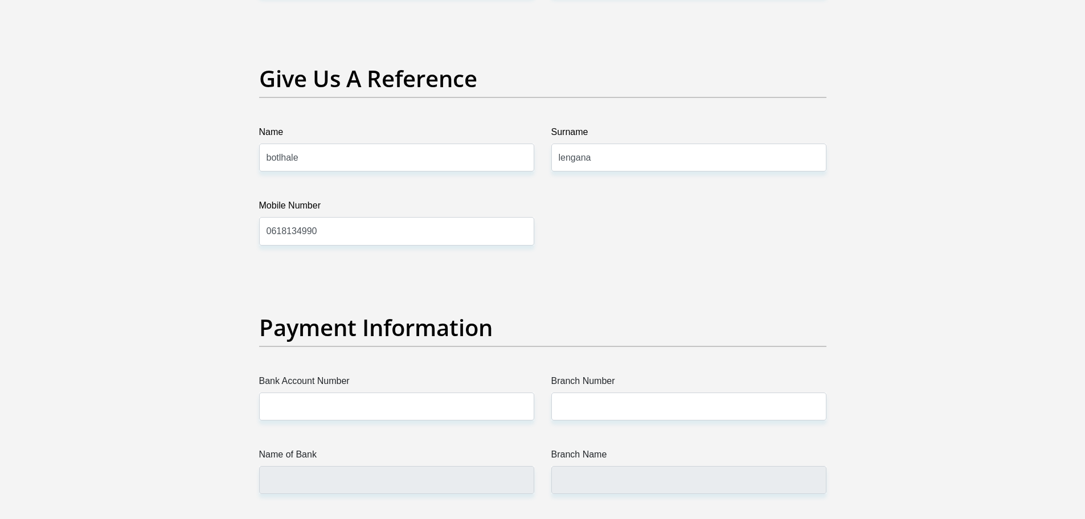
scroll to position [2450, 0]
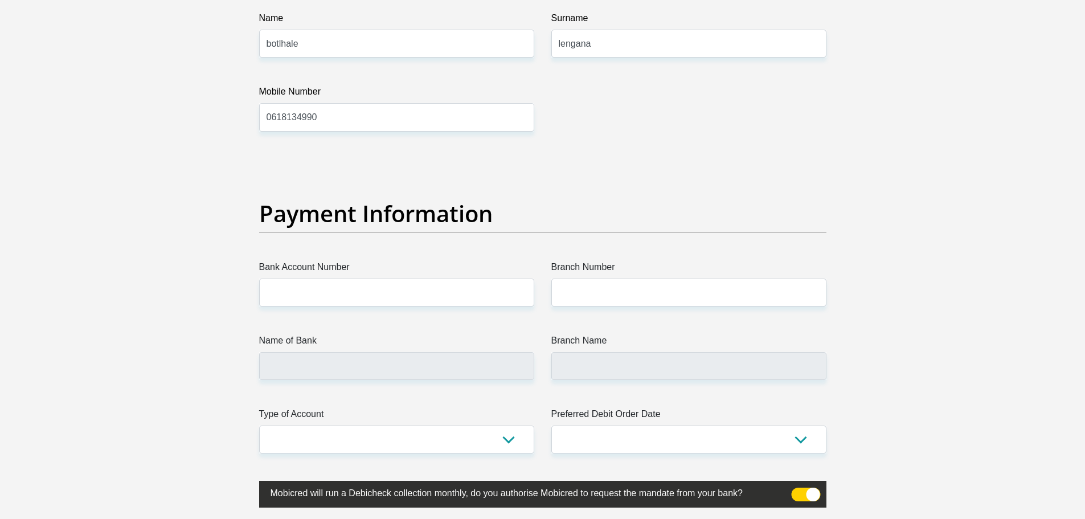
type input "0113585300"
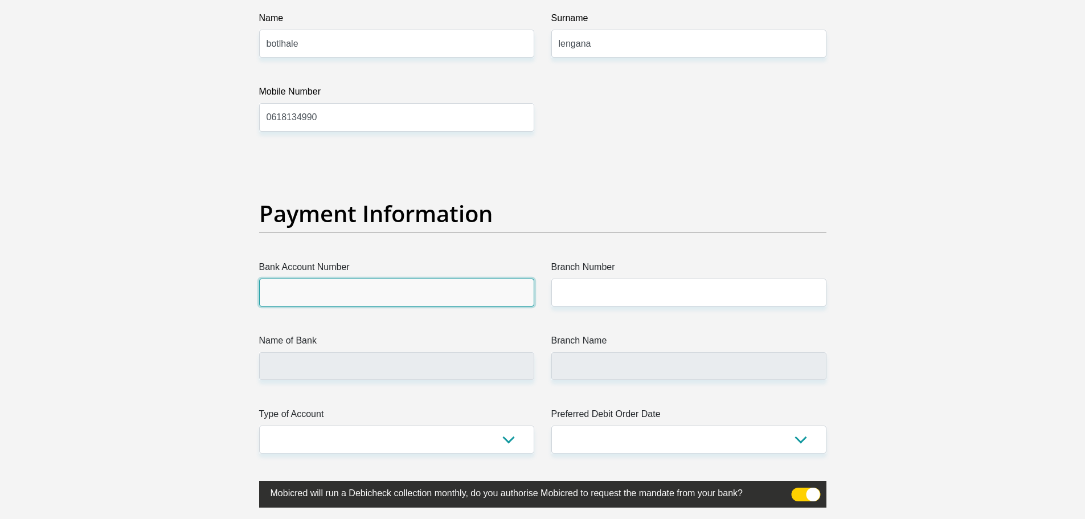
click at [398, 299] on input "Bank Account Number" at bounding box center [396, 293] width 275 height 28
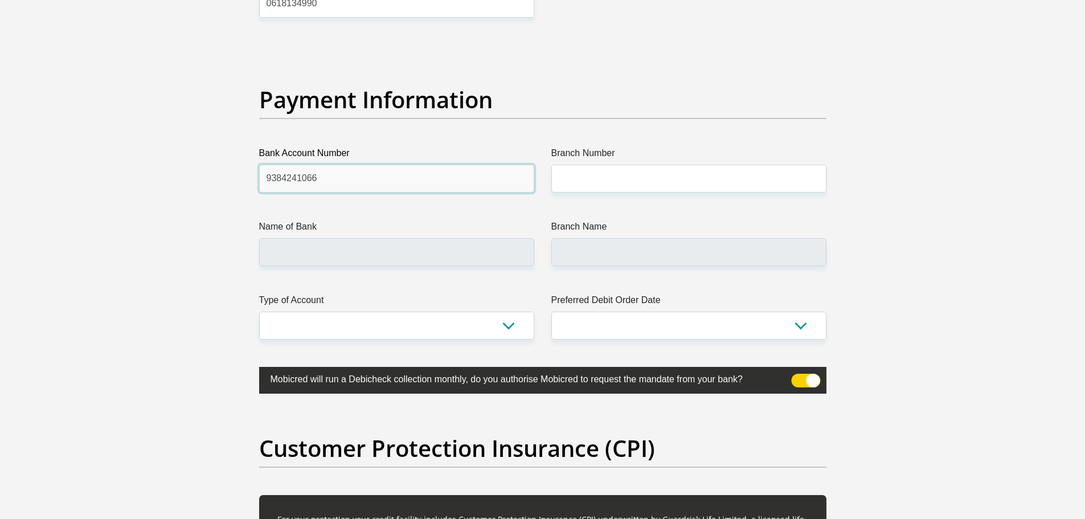
type input "9384241066"
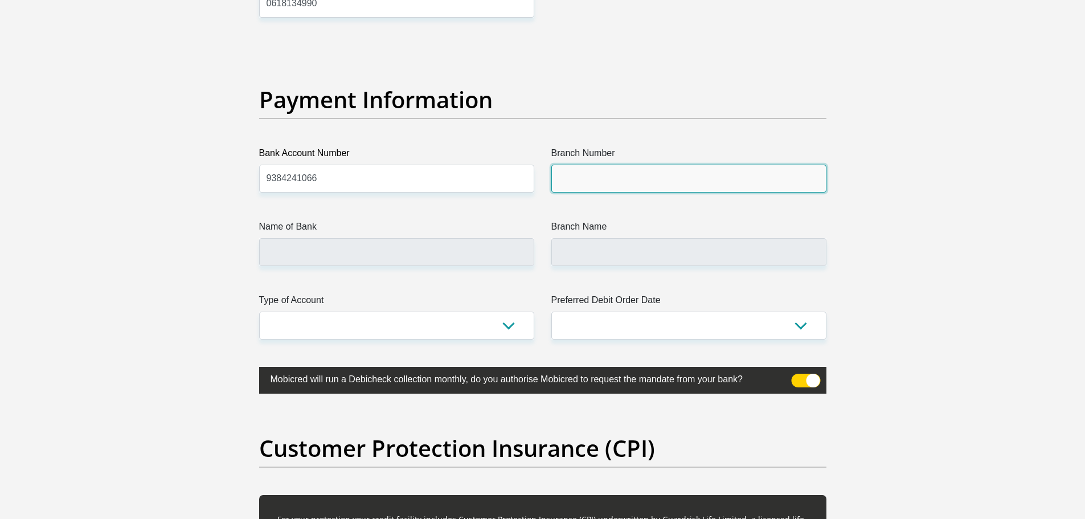
click at [644, 184] on input "Branch Number" at bounding box center [688, 179] width 275 height 28
type input "632005"
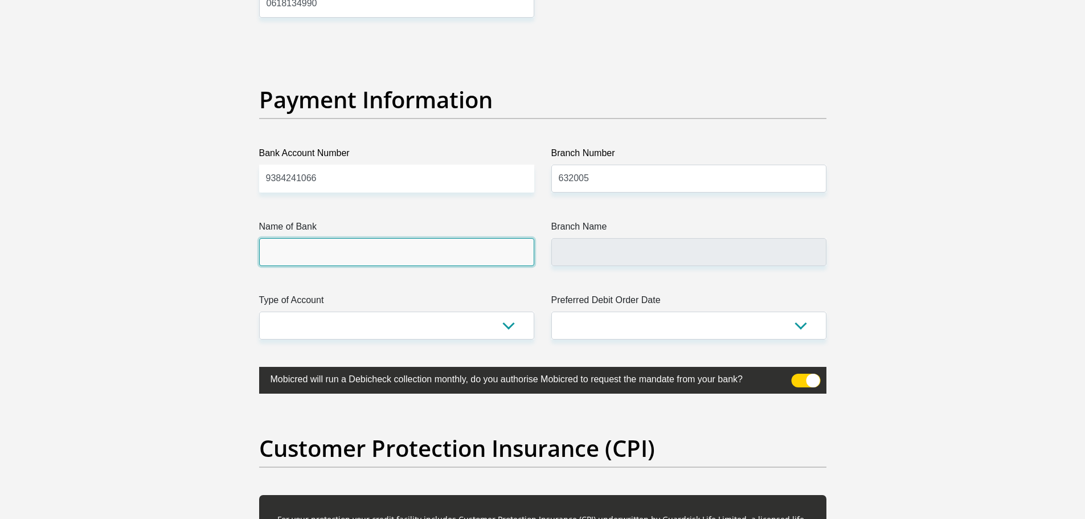
click at [396, 253] on input "Name of Bank" at bounding box center [396, 252] width 275 height 28
type input "ABSA BANK"
type input "ABSA ELECTRONIC SETTLEMENT CNT"
click at [395, 253] on input "ABSA BANK" at bounding box center [396, 252] width 275 height 28
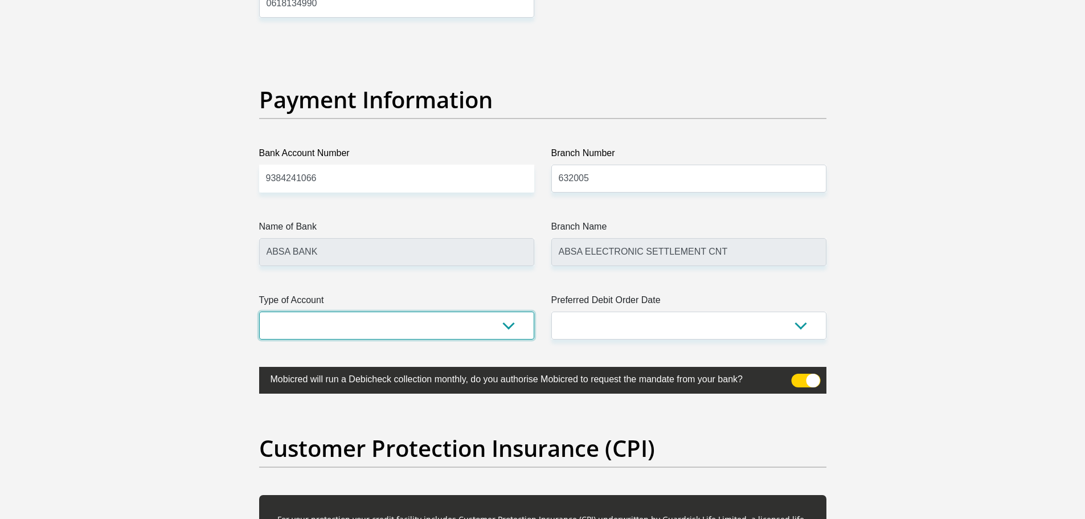
click at [373, 325] on select "Cheque Savings" at bounding box center [396, 326] width 275 height 28
select select "SAV"
click at [259, 312] on select "Cheque Savings" at bounding box center [396, 326] width 275 height 28
click at [589, 321] on select "1st 2nd 3rd 4th 5th 7th 18th 19th 20th 21st 22nd 23rd 24th 25th 26th 27th 28th …" at bounding box center [688, 326] width 275 height 28
select select "25"
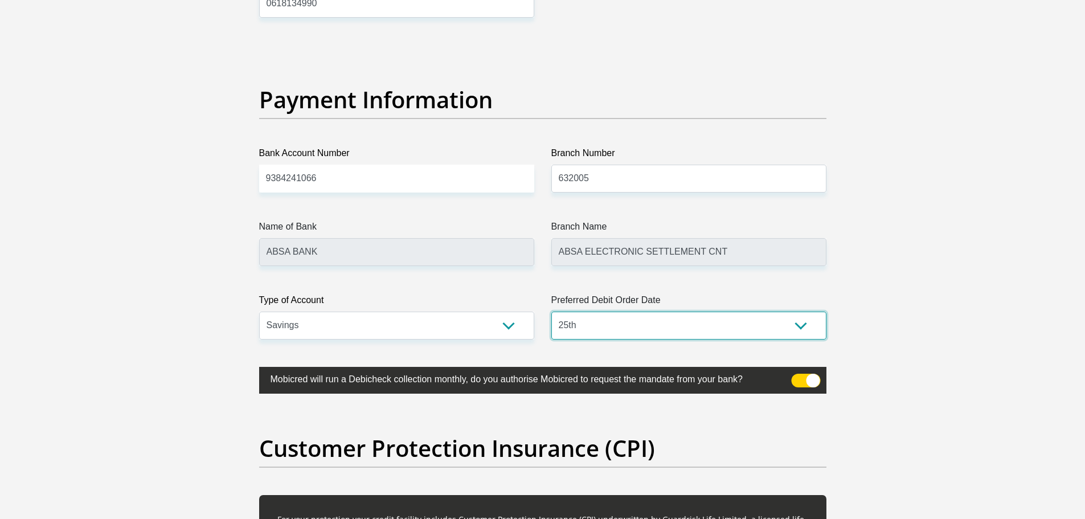
click at [551, 312] on select "1st 2nd 3rd 4th 5th 7th 18th 19th 20th 21st 22nd 23rd 24th 25th 26th 27th 28th …" at bounding box center [688, 326] width 275 height 28
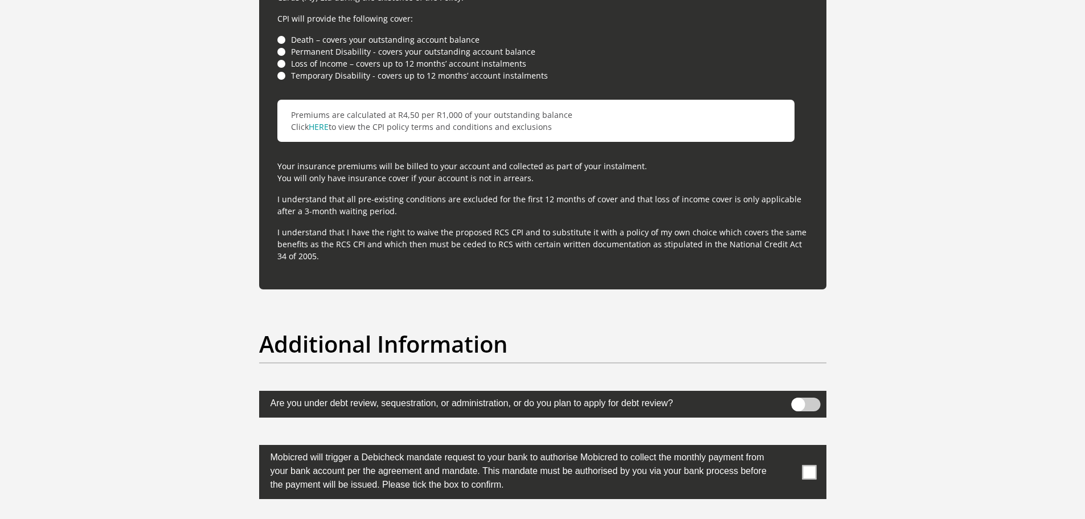
scroll to position [3361, 0]
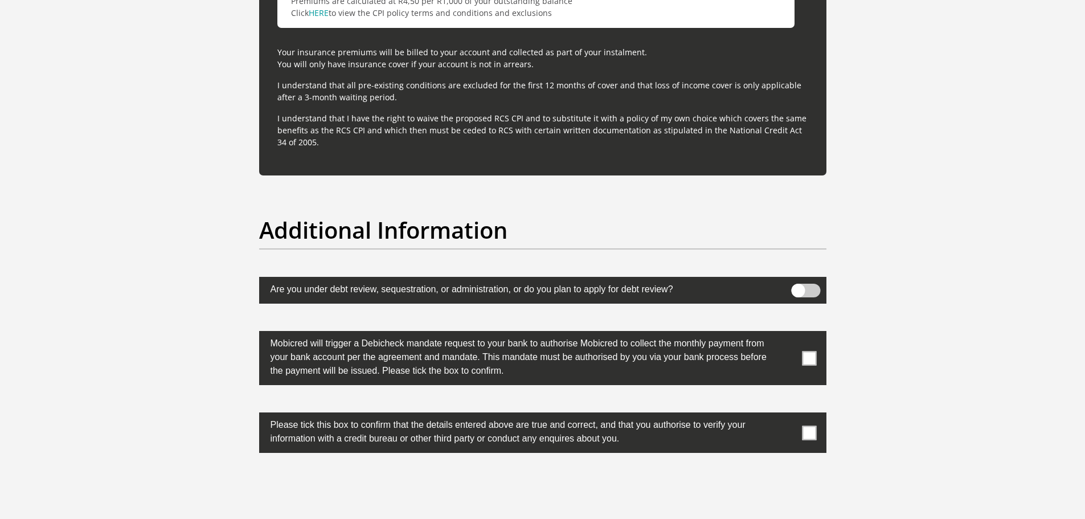
click at [803, 360] on span at bounding box center [809, 358] width 14 height 14
click at [787, 334] on input "checkbox" at bounding box center [787, 334] width 0 height 0
click at [811, 430] on span at bounding box center [809, 433] width 14 height 14
click at [787, 415] on input "checkbox" at bounding box center [787, 415] width 0 height 0
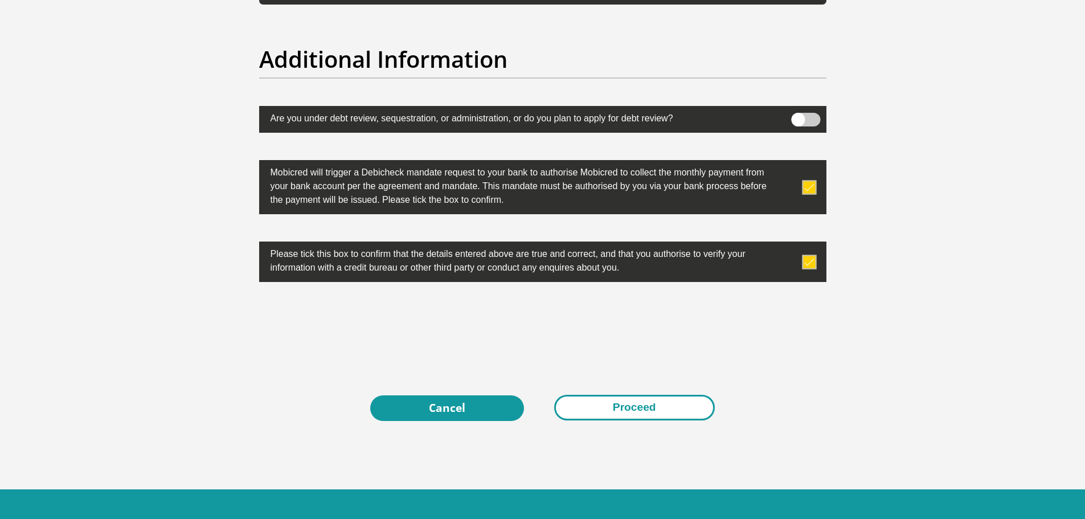
click at [627, 412] on button "Proceed" at bounding box center [634, 408] width 161 height 26
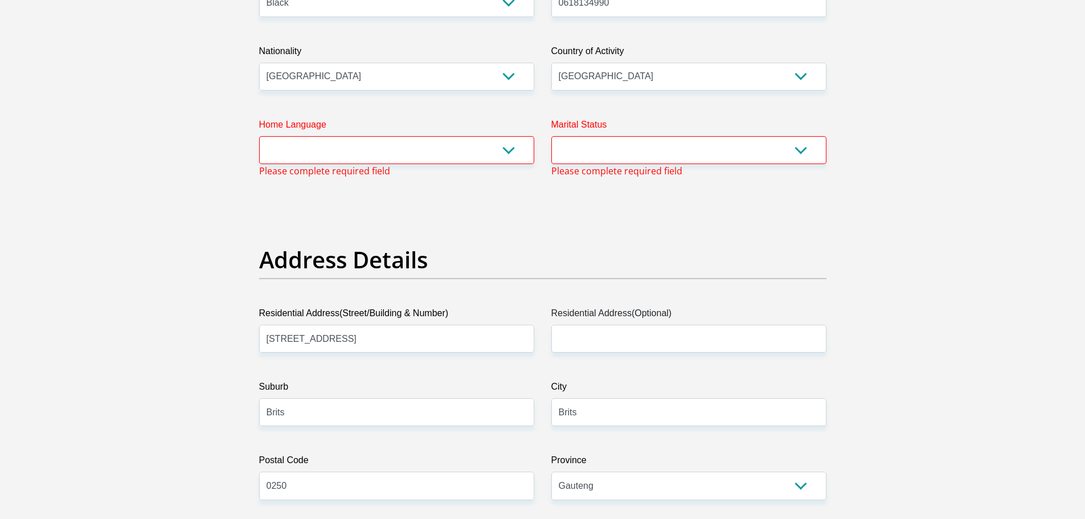
scroll to position [349, 0]
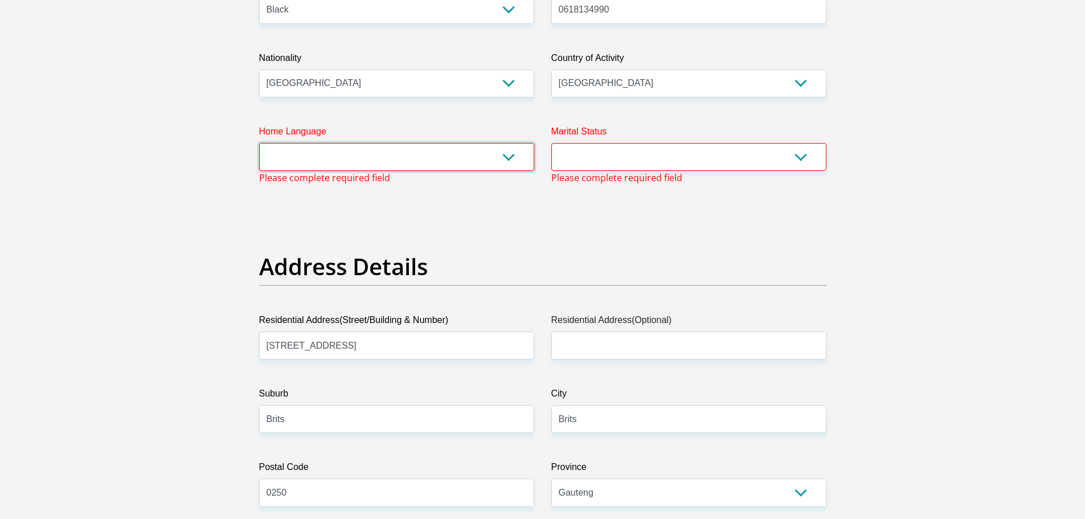
click at [423, 160] on select "Afrikaans English Sepedi South Ndebele Southern Sotho Swati Tsonga Tswana Venda…" at bounding box center [396, 157] width 275 height 28
click at [259, 143] on select "Afrikaans English Sepedi South Ndebele Southern Sotho Swati Tsonga Tswana Venda…" at bounding box center [396, 157] width 275 height 28
drag, startPoint x: 367, startPoint y: 150, endPoint x: 330, endPoint y: 170, distance: 42.3
click at [368, 152] on select "Afrikaans English Sepedi South Ndebele Southern Sotho Swati Tsonga Tswana Venda…" at bounding box center [396, 157] width 275 height 28
select select "[DATE]"
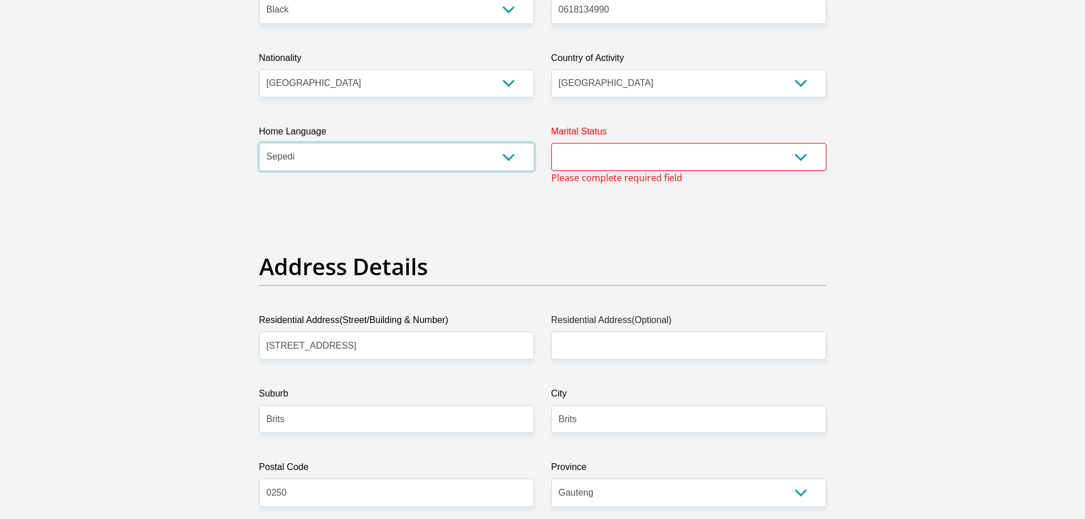
click at [259, 143] on select "Afrikaans English Sepedi South Ndebele Southern Sotho Swati Tsonga Tswana Venda…" at bounding box center [396, 157] width 275 height 28
click at [609, 172] on span "Please complete required field" at bounding box center [616, 178] width 131 height 14
click at [612, 154] on select "Married ANC Single Divorced Widowed Married COP or Customary Law" at bounding box center [688, 157] width 275 height 28
click at [551, 143] on select "Married ANC Single Divorced Widowed Married COP or Customary Law" at bounding box center [688, 157] width 275 height 28
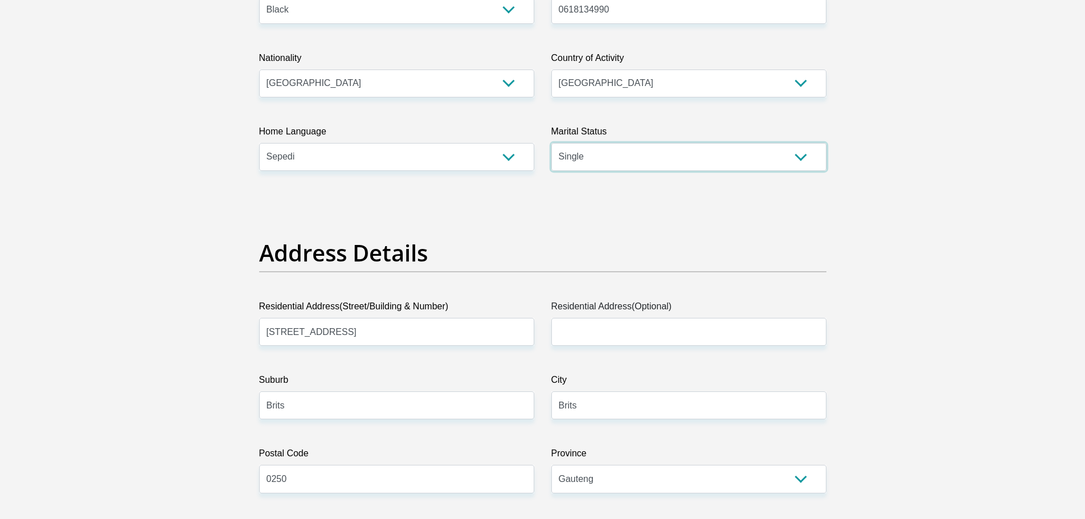
drag, startPoint x: 672, startPoint y: 159, endPoint x: 533, endPoint y: 204, distance: 145.6
click at [672, 159] on select "Married ANC Single Divorced Widowed Married COP or Customary Law" at bounding box center [688, 157] width 275 height 28
select select "3"
click at [551, 143] on select "Married ANC Single Divorced Widowed Married COP or Customary Law" at bounding box center [688, 157] width 275 height 28
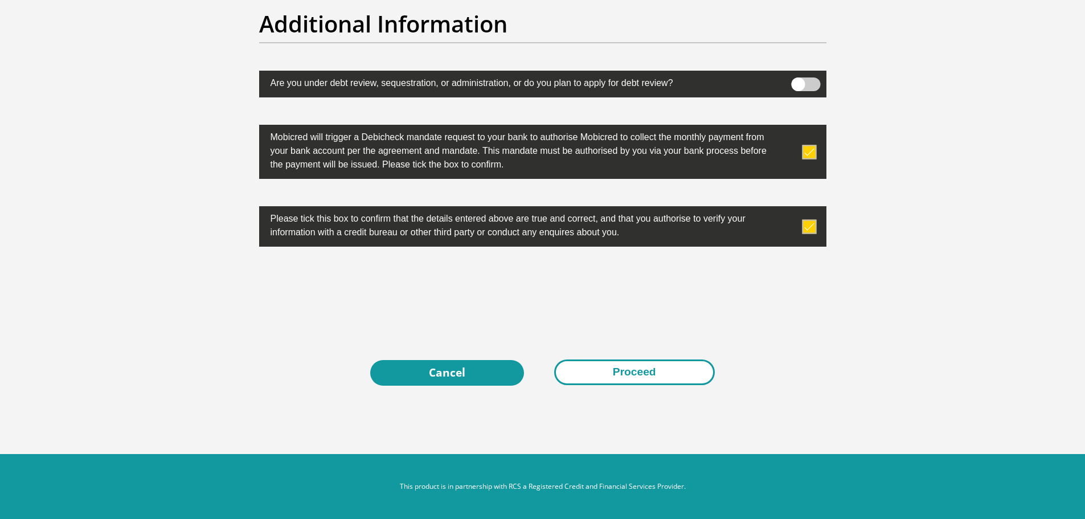
click at [615, 381] on button "Proceed" at bounding box center [634, 372] width 161 height 26
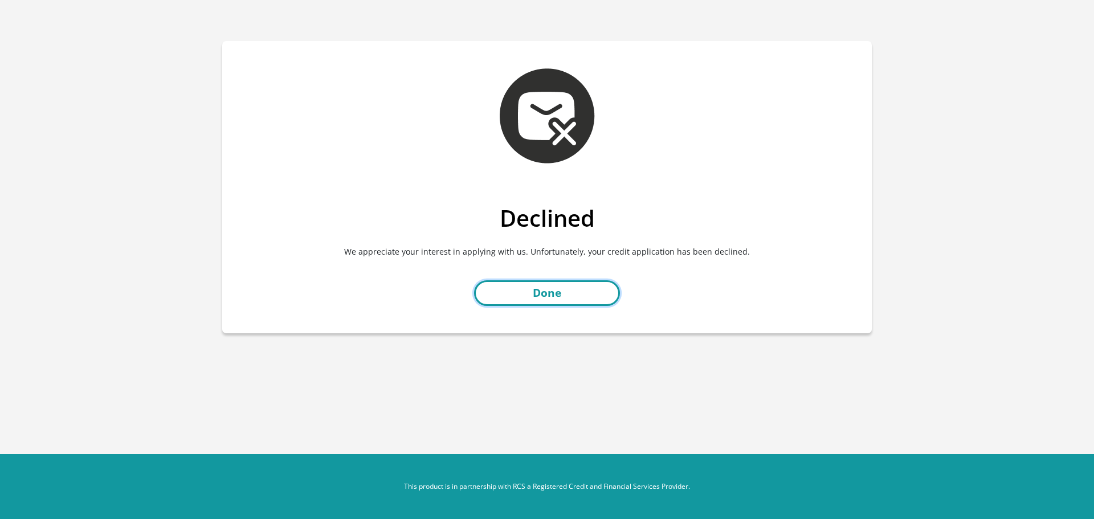
click at [540, 295] on link "Done" at bounding box center [547, 293] width 146 height 26
